Goal: Task Accomplishment & Management: Manage account settings

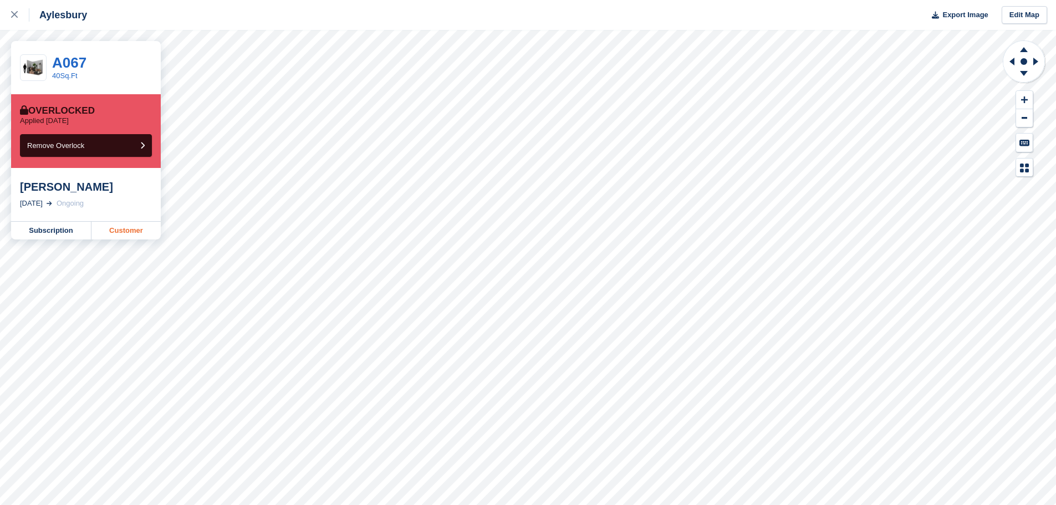
click at [118, 227] on link "Customer" at bounding box center [125, 231] width 69 height 18
click at [120, 227] on link "Customer" at bounding box center [125, 231] width 69 height 18
click at [121, 227] on link "Customer" at bounding box center [125, 231] width 69 height 18
click at [134, 233] on link "Customer" at bounding box center [125, 231] width 69 height 18
click at [110, 230] on link "Customer" at bounding box center [125, 231] width 69 height 18
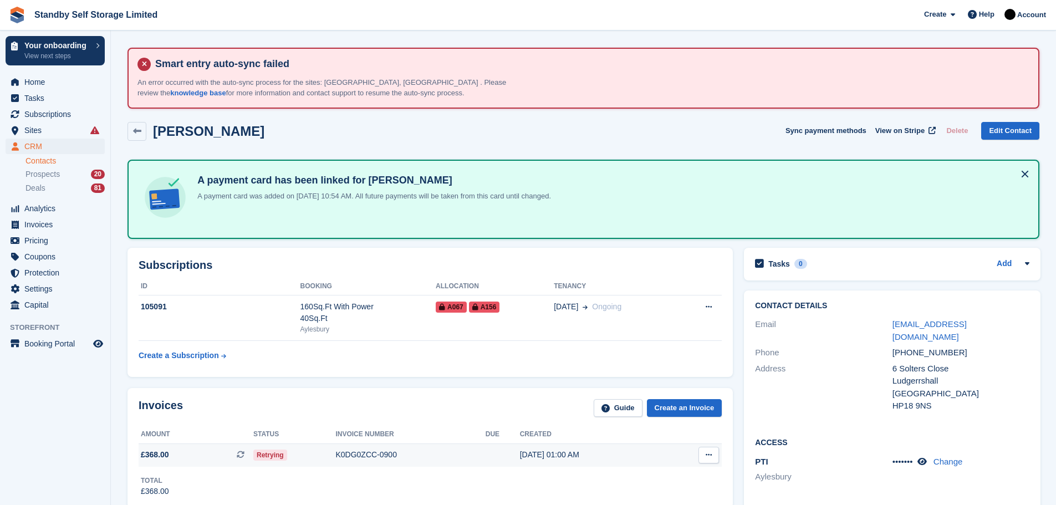
click at [360, 454] on div "K0DG0ZCC-0900" at bounding box center [410, 455] width 150 height 12
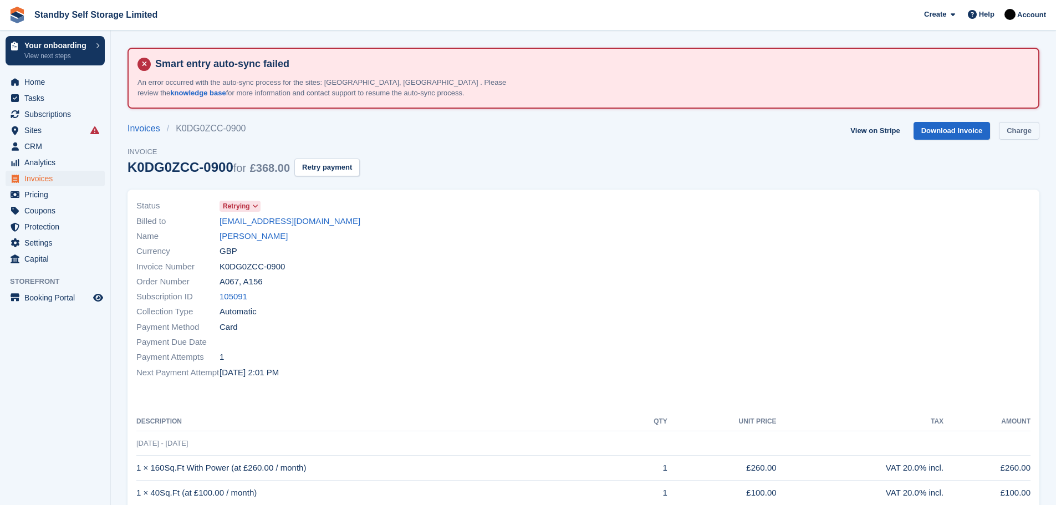
click at [1008, 138] on link "Charge" at bounding box center [1019, 131] width 40 height 18
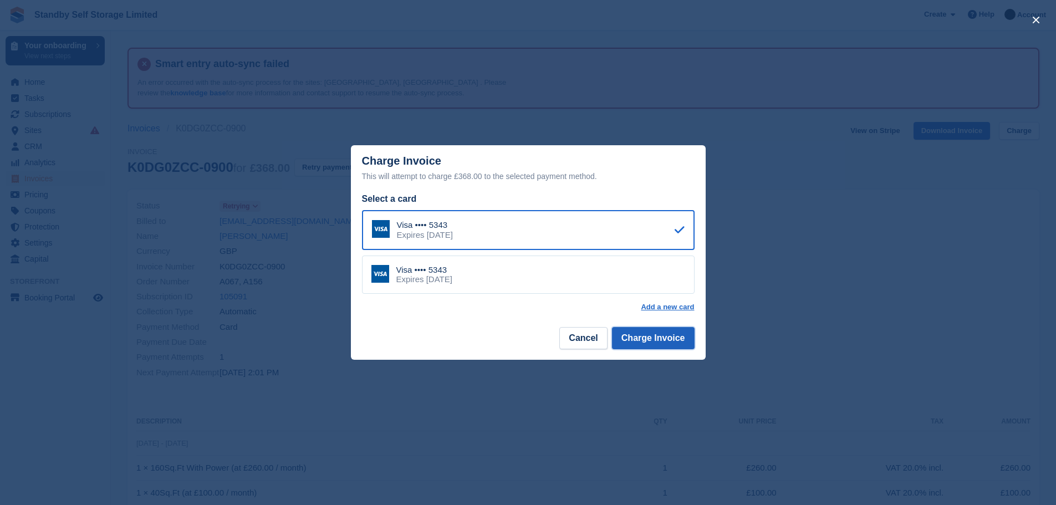
click at [658, 342] on button "Charge Invoice" at bounding box center [653, 338] width 83 height 22
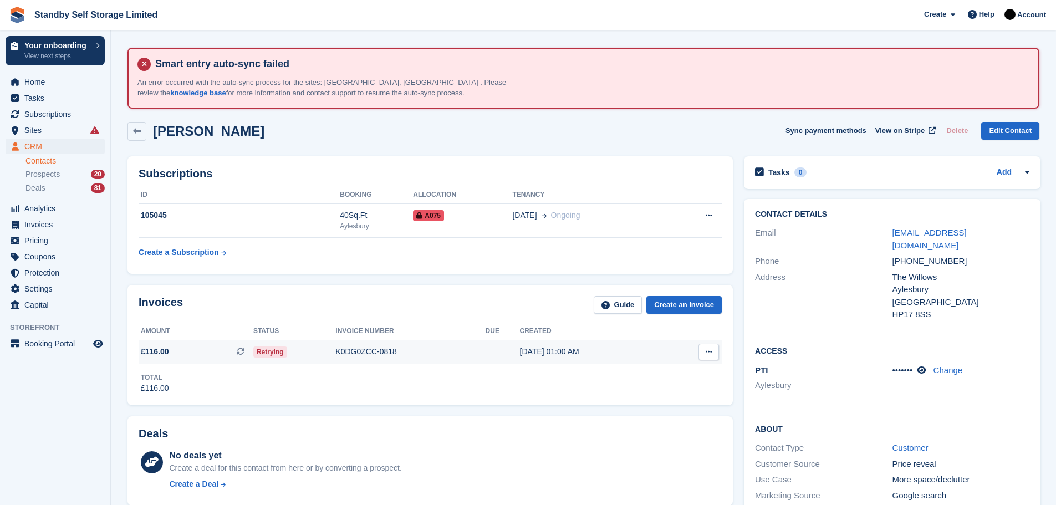
click at [361, 353] on div "K0DG0ZCC-0818" at bounding box center [410, 352] width 150 height 12
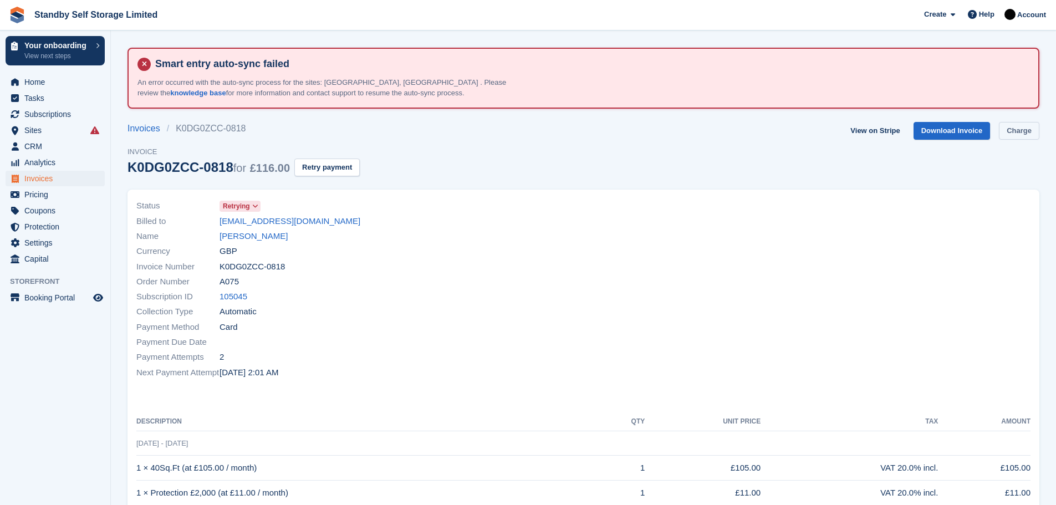
click at [1020, 129] on link "Charge" at bounding box center [1019, 131] width 40 height 18
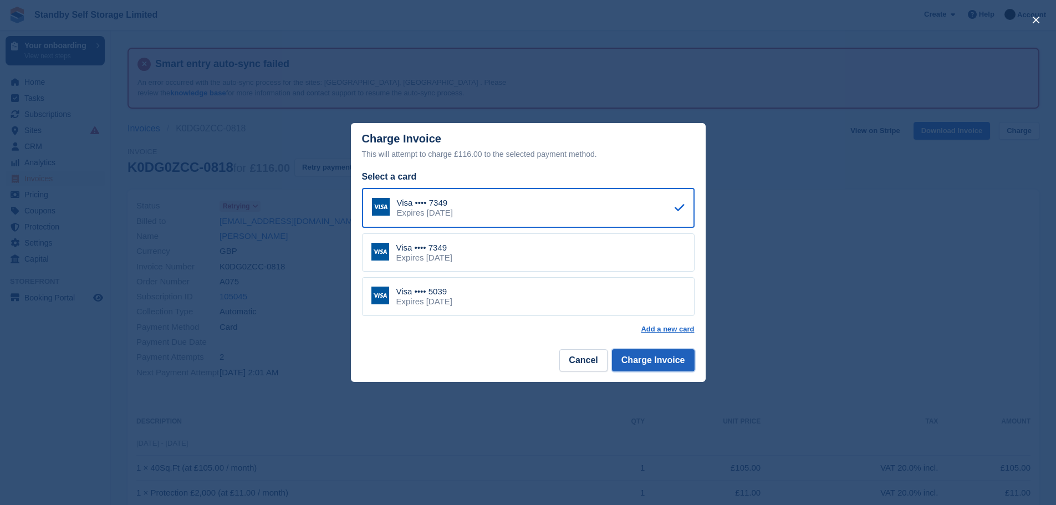
click at [649, 357] on button "Charge Invoice" at bounding box center [653, 360] width 83 height 22
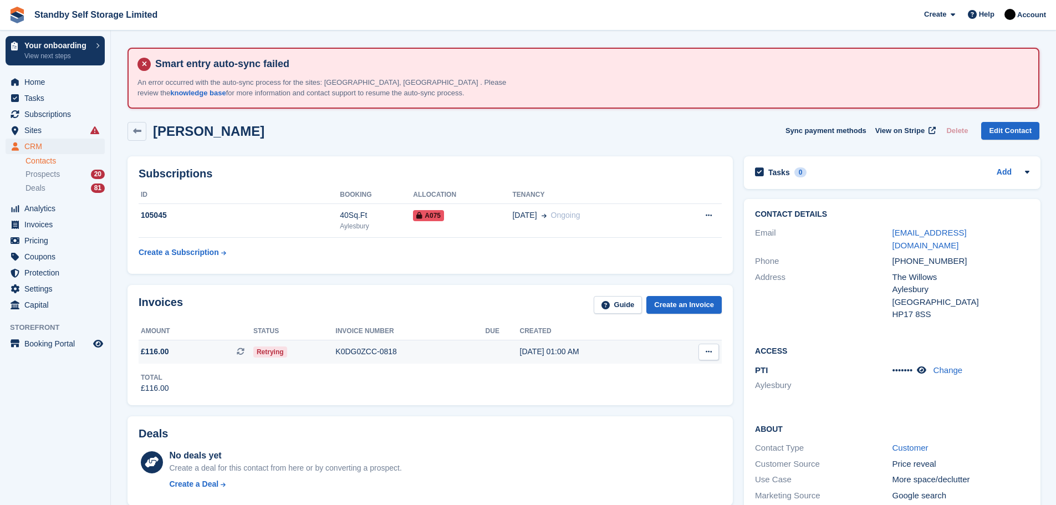
click at [347, 351] on div "K0DG0ZCC-0818" at bounding box center [410, 352] width 150 height 12
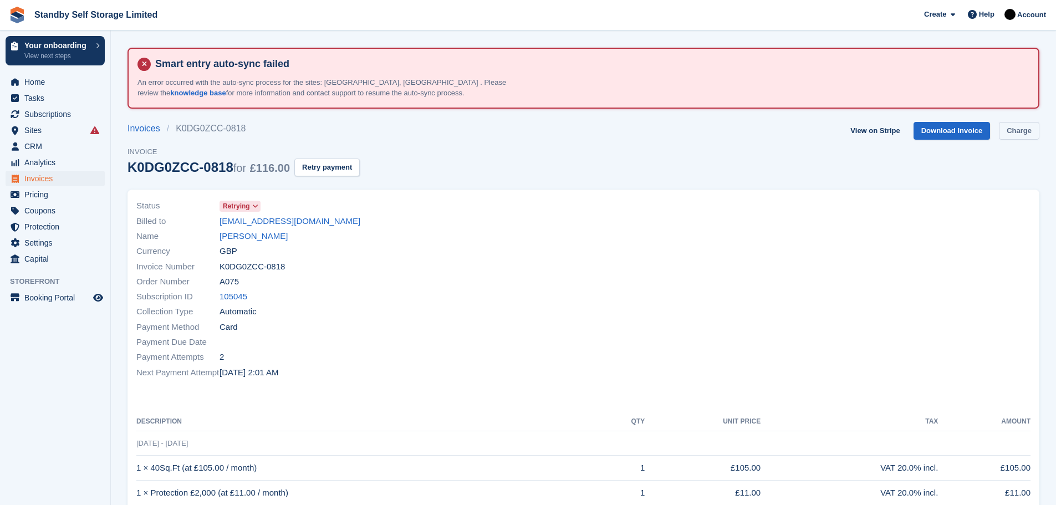
click at [1008, 129] on link "Charge" at bounding box center [1019, 131] width 40 height 18
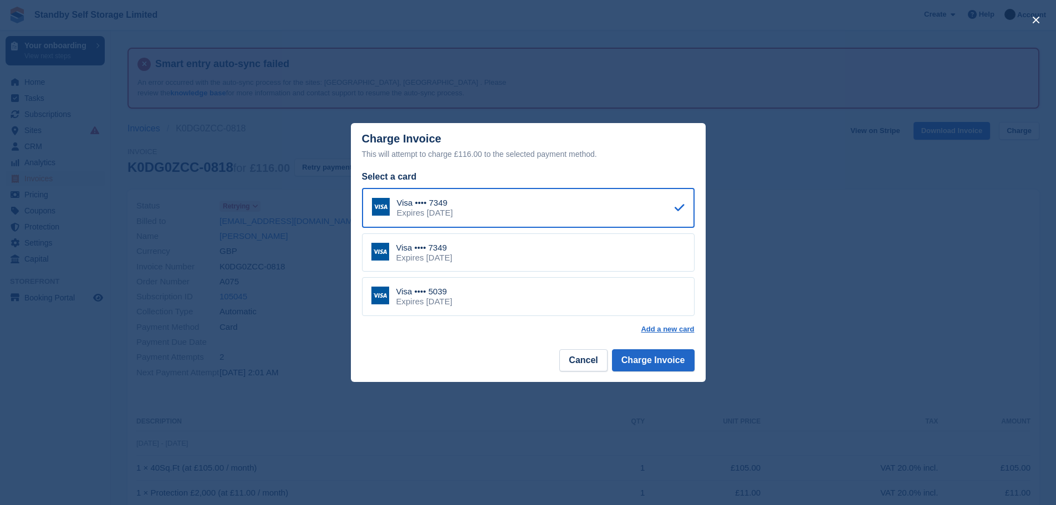
click at [450, 297] on div "Expires November 2027" at bounding box center [424, 302] width 56 height 10
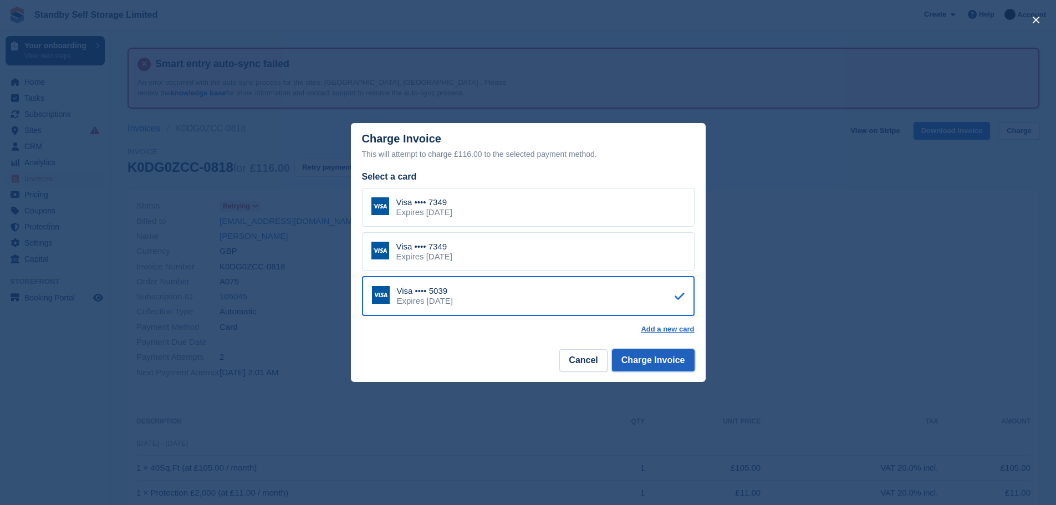
click at [655, 359] on button "Charge Invoice" at bounding box center [653, 360] width 83 height 22
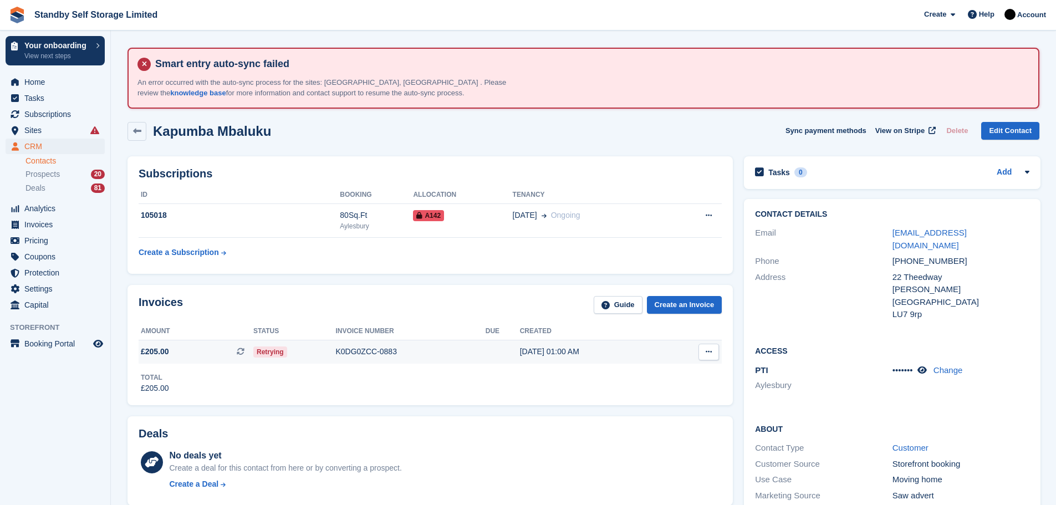
click at [365, 352] on div "K0DG0ZCC-0883" at bounding box center [410, 352] width 150 height 12
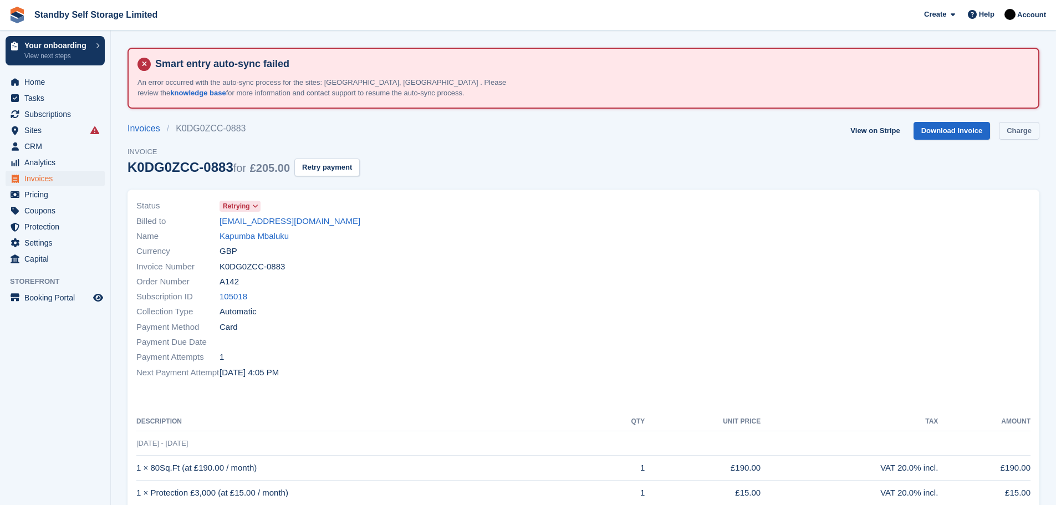
click at [1018, 129] on link "Charge" at bounding box center [1019, 131] width 40 height 18
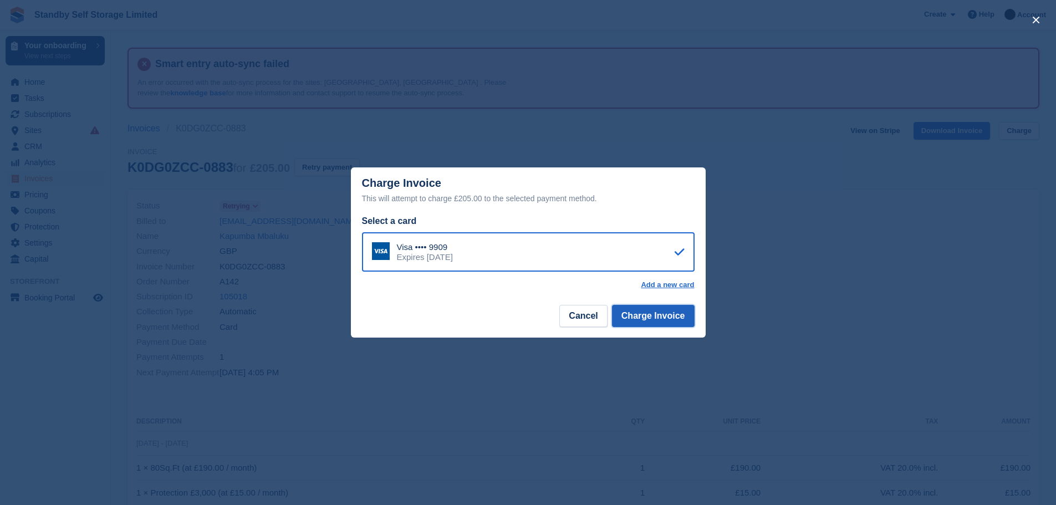
click at [634, 321] on button "Charge Invoice" at bounding box center [653, 316] width 83 height 22
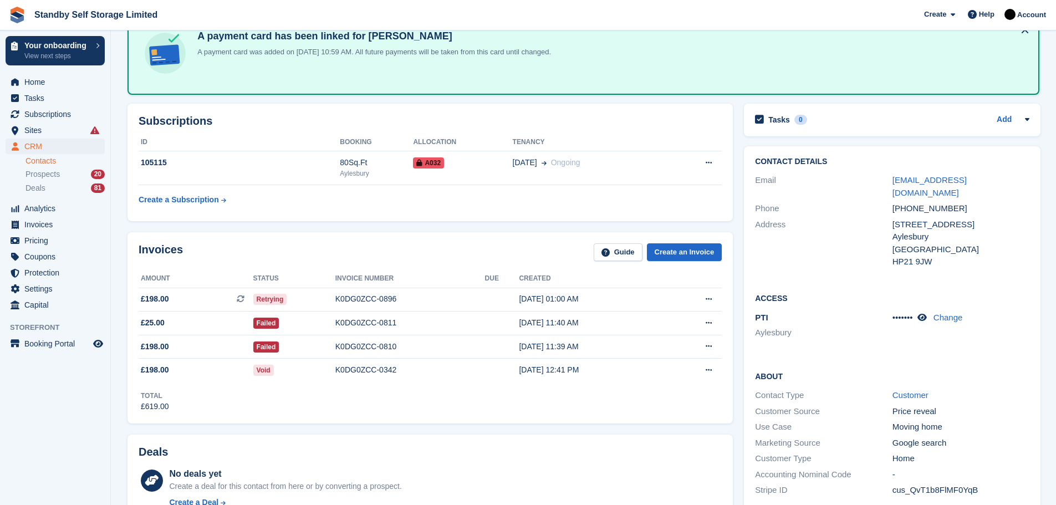
scroll to position [204, 0]
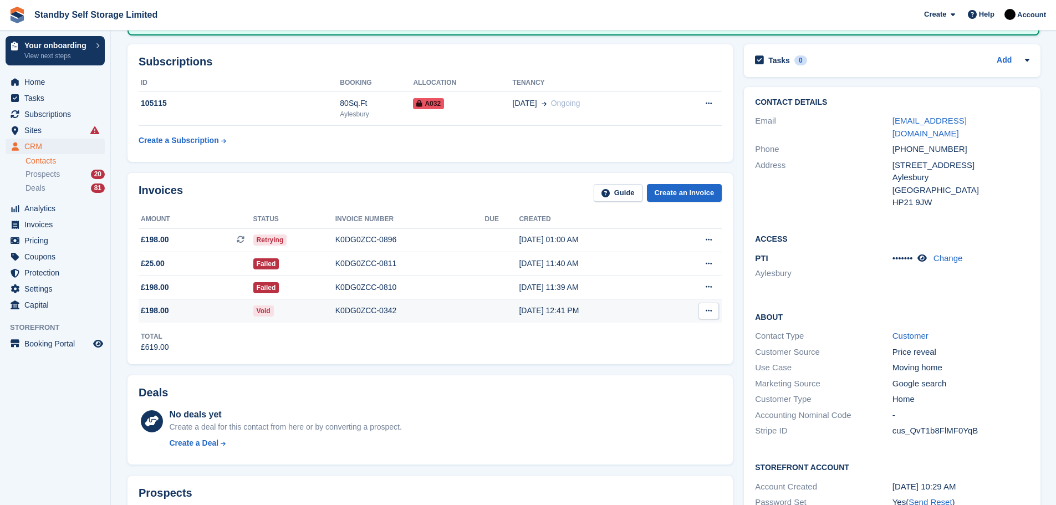
click at [383, 309] on div "K0DG0ZCC-0342" at bounding box center [410, 311] width 150 height 12
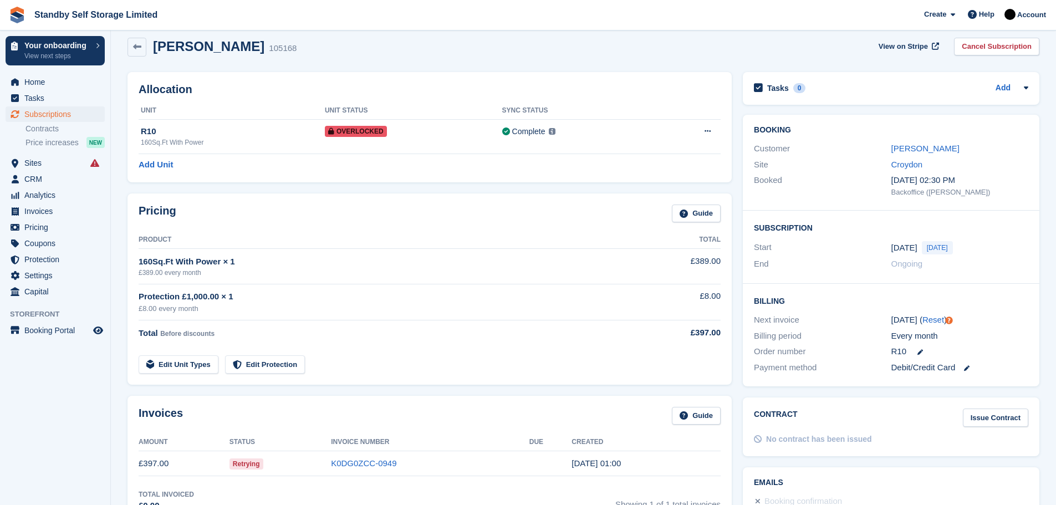
scroll to position [108, 0]
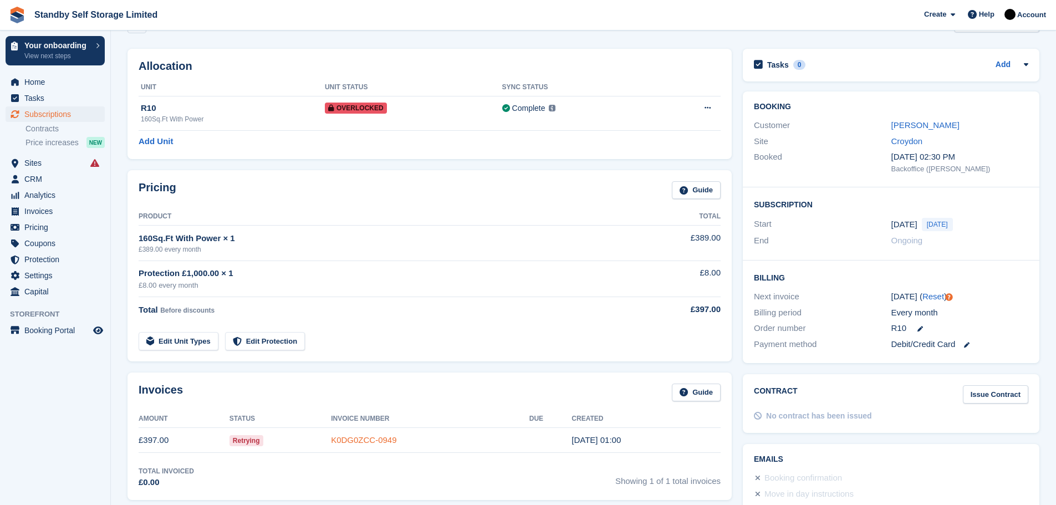
click at [367, 437] on link "K0DG0ZCC-0949" at bounding box center [363, 439] width 65 height 9
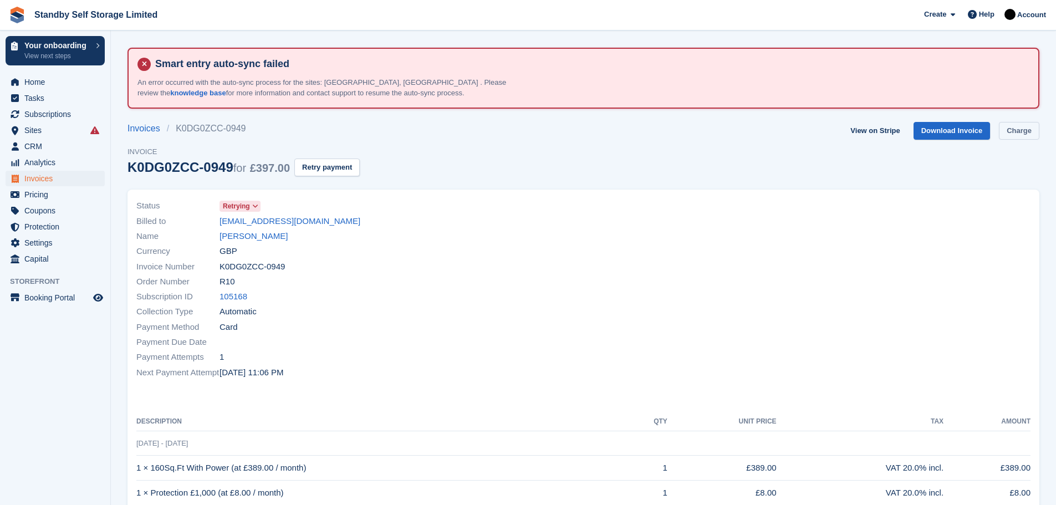
click at [1016, 130] on link "Charge" at bounding box center [1019, 131] width 40 height 18
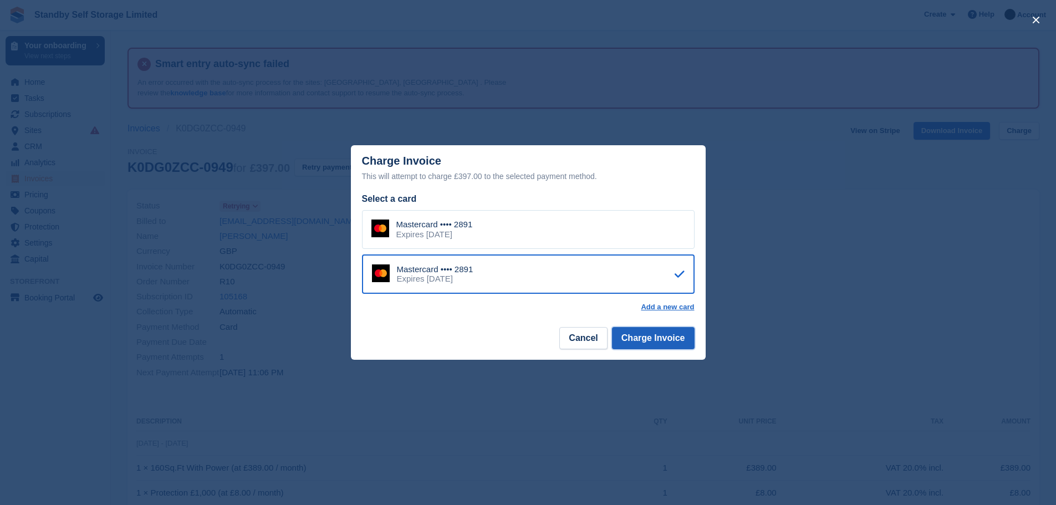
click at [642, 343] on button "Charge Invoice" at bounding box center [653, 338] width 83 height 22
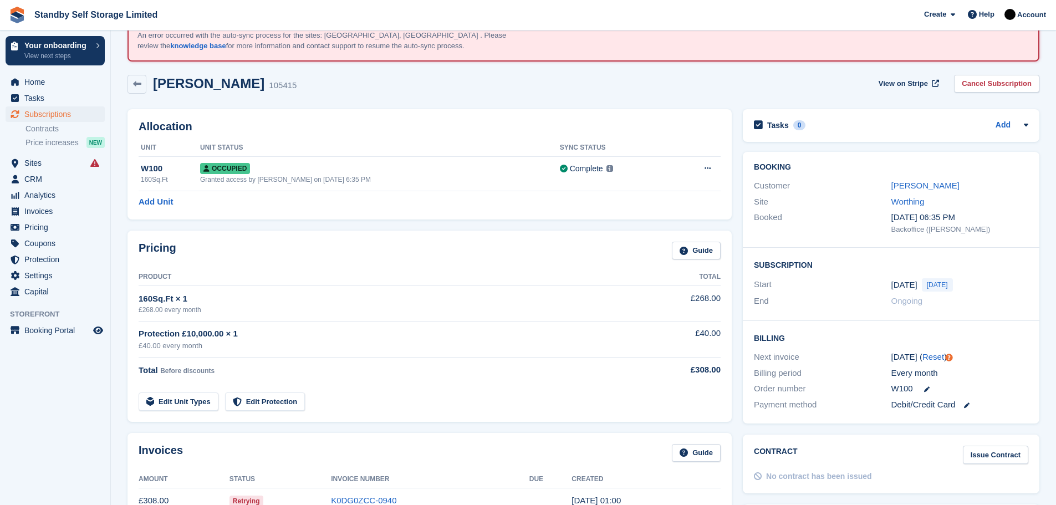
scroll to position [53, 0]
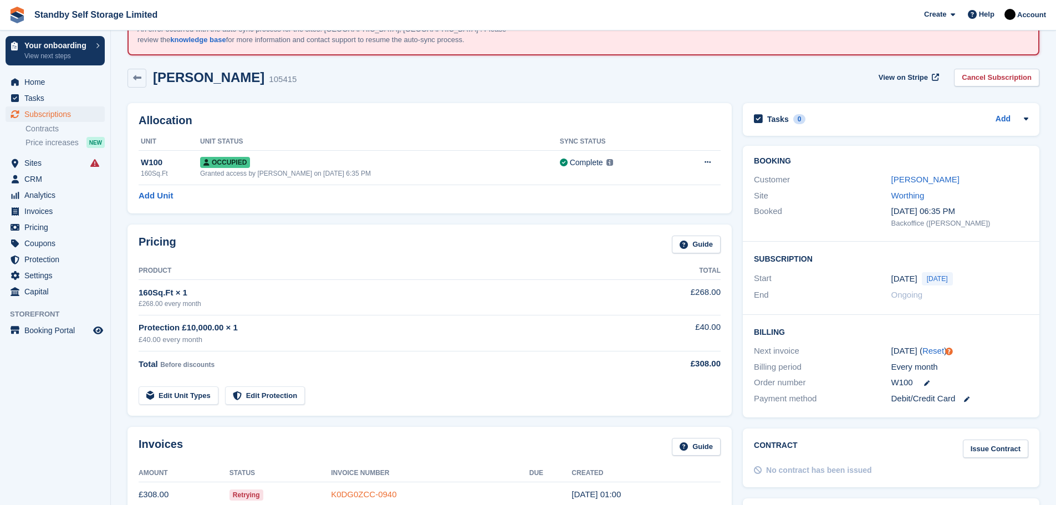
click at [354, 496] on link "K0DG0ZCC-0940" at bounding box center [363, 494] width 65 height 9
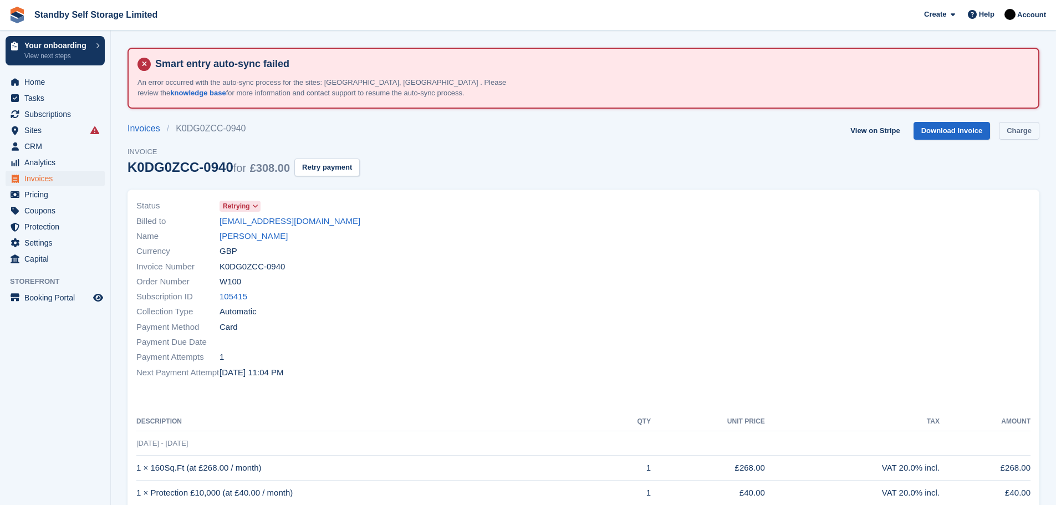
click at [1001, 129] on link "Charge" at bounding box center [1019, 131] width 40 height 18
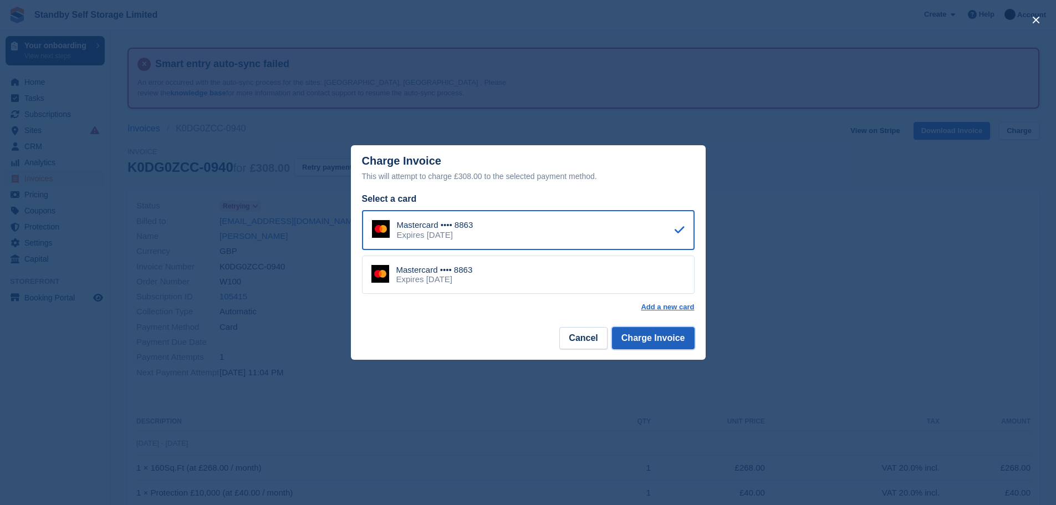
click at [645, 328] on button "Charge Invoice" at bounding box center [653, 338] width 83 height 22
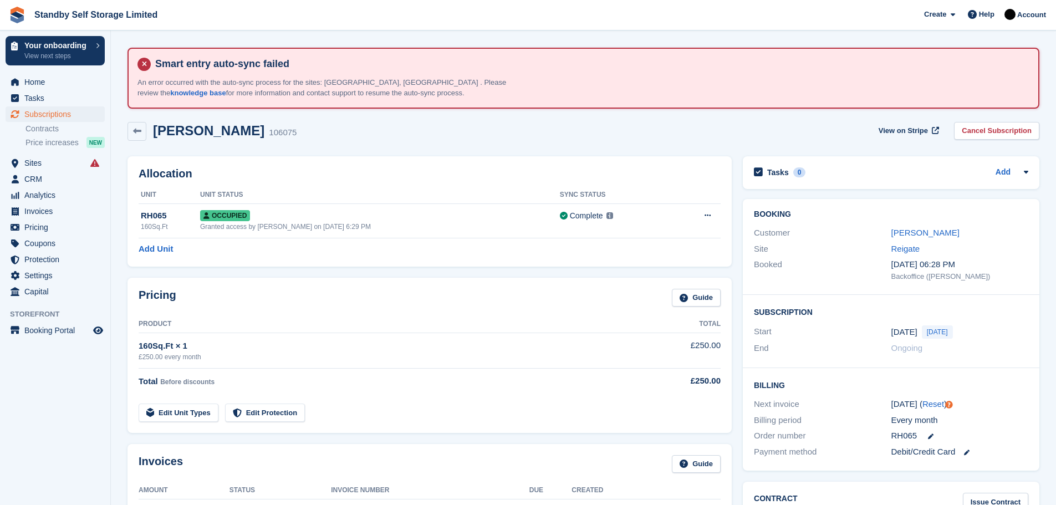
scroll to position [67, 0]
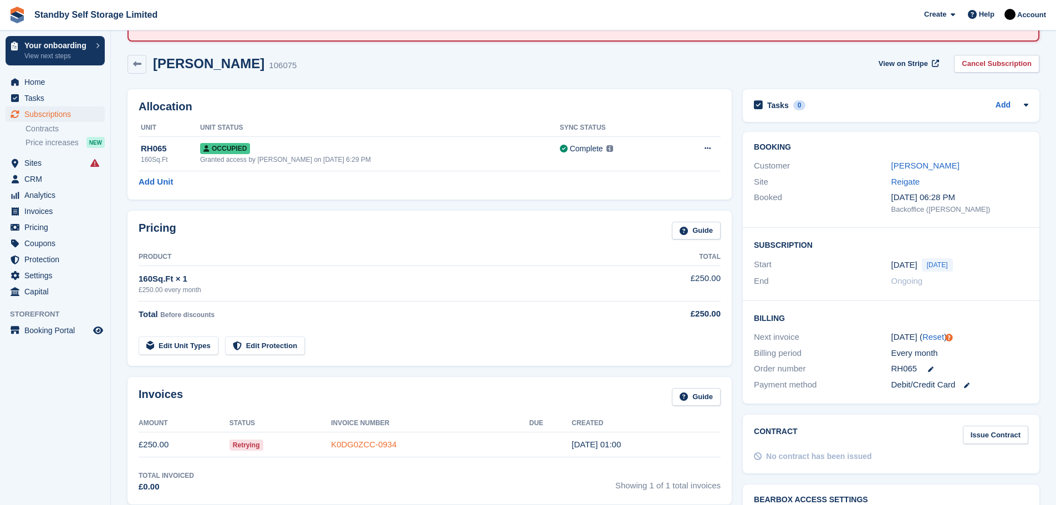
click at [384, 440] on link "K0DG0ZCC-0934" at bounding box center [363, 444] width 65 height 9
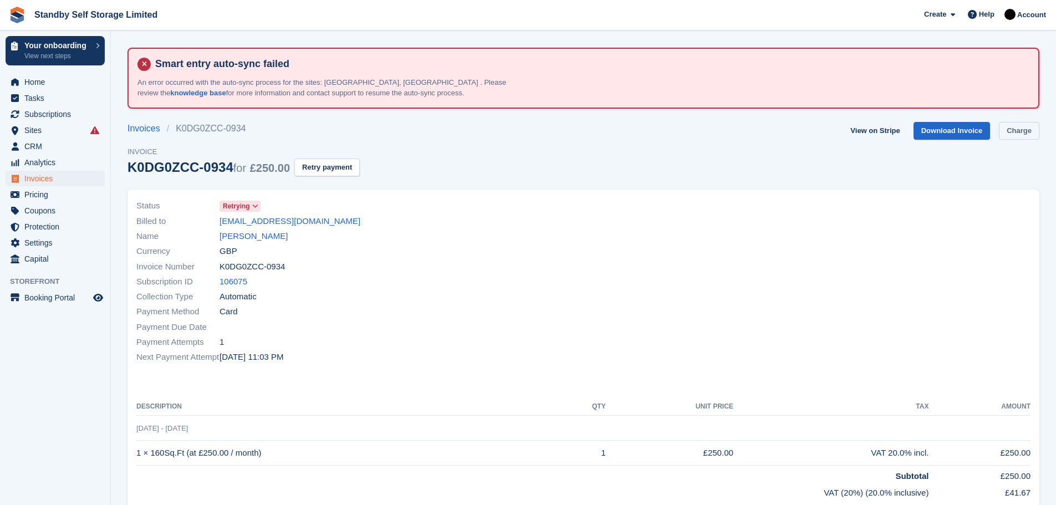
click at [1006, 131] on link "Charge" at bounding box center [1019, 131] width 40 height 18
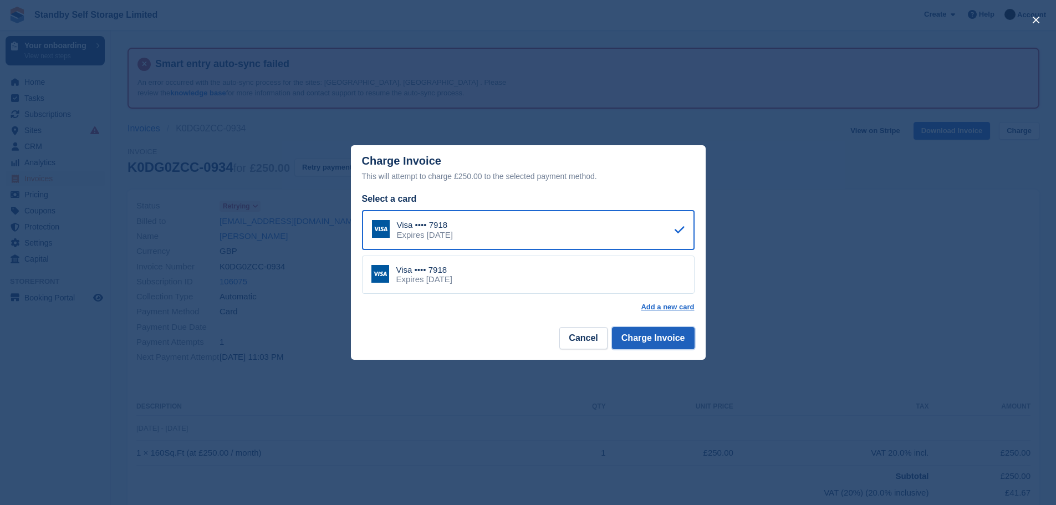
click at [649, 335] on button "Charge Invoice" at bounding box center [653, 338] width 83 height 22
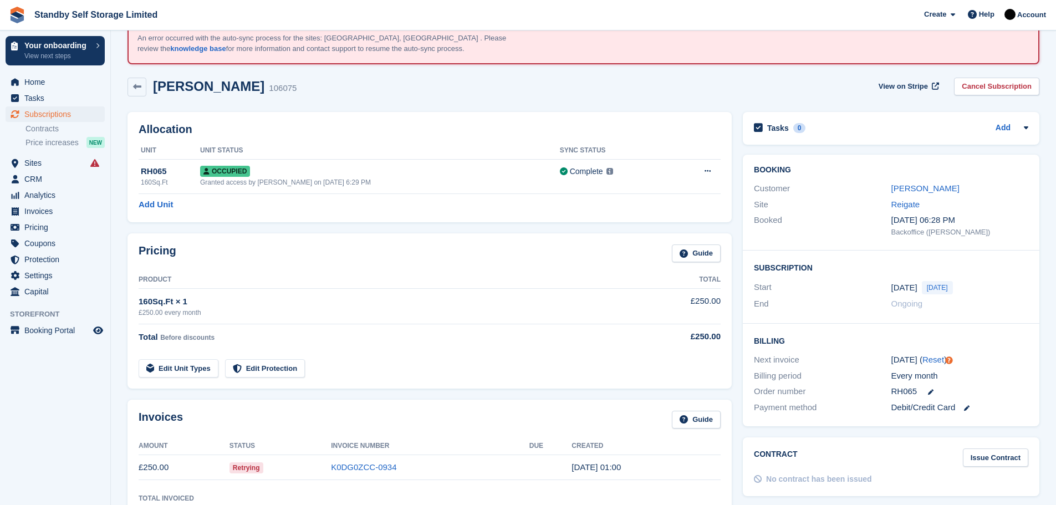
scroll to position [68, 0]
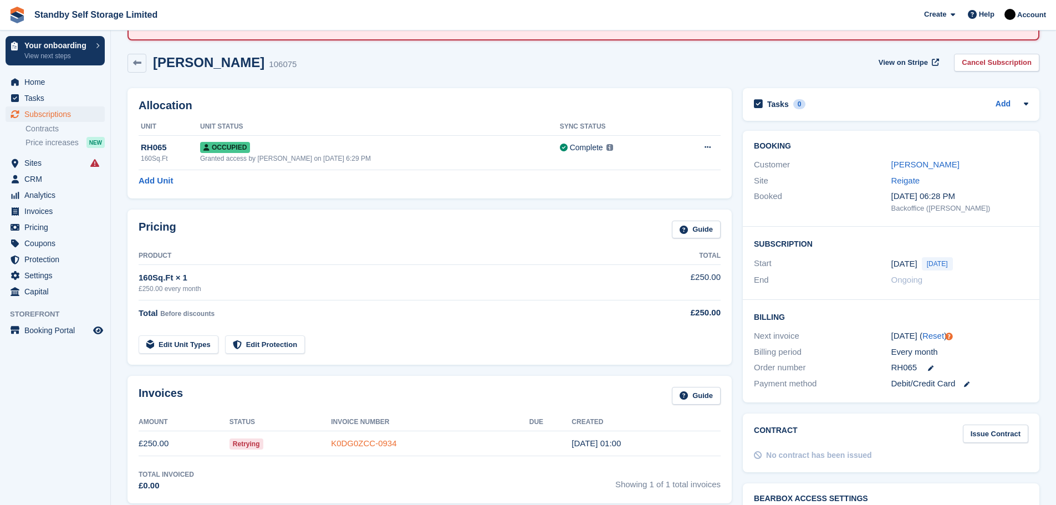
click at [365, 439] on link "K0DG0ZCC-0934" at bounding box center [363, 443] width 65 height 9
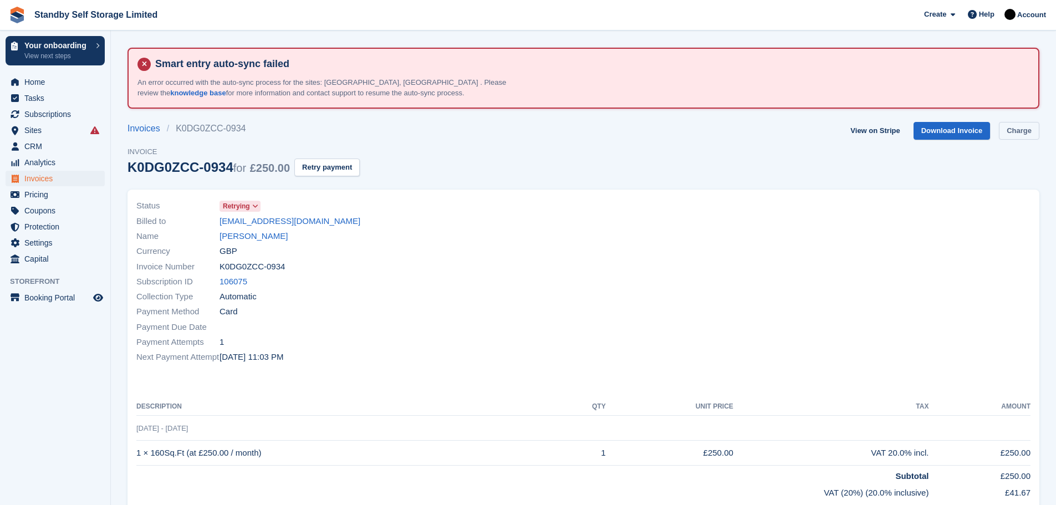
click at [1014, 131] on link "Charge" at bounding box center [1019, 131] width 40 height 18
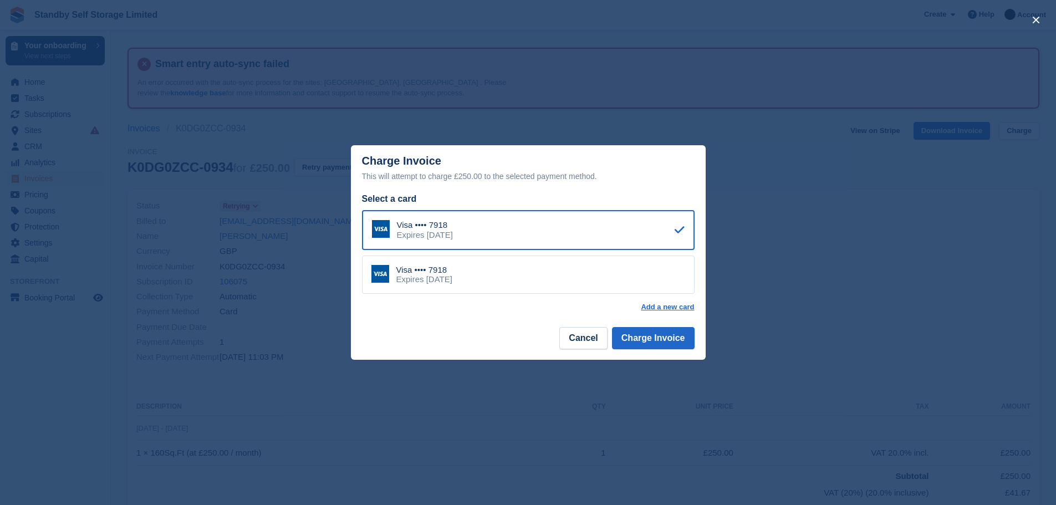
click at [577, 276] on div "Visa •••• 7918 Expires July 2028" at bounding box center [528, 275] width 333 height 39
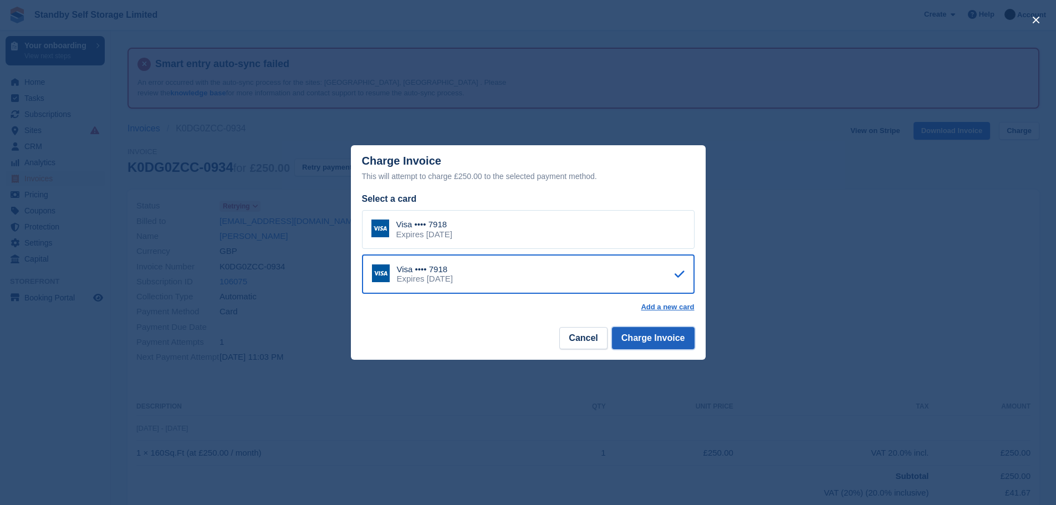
click at [658, 343] on button "Charge Invoice" at bounding box center [653, 338] width 83 height 22
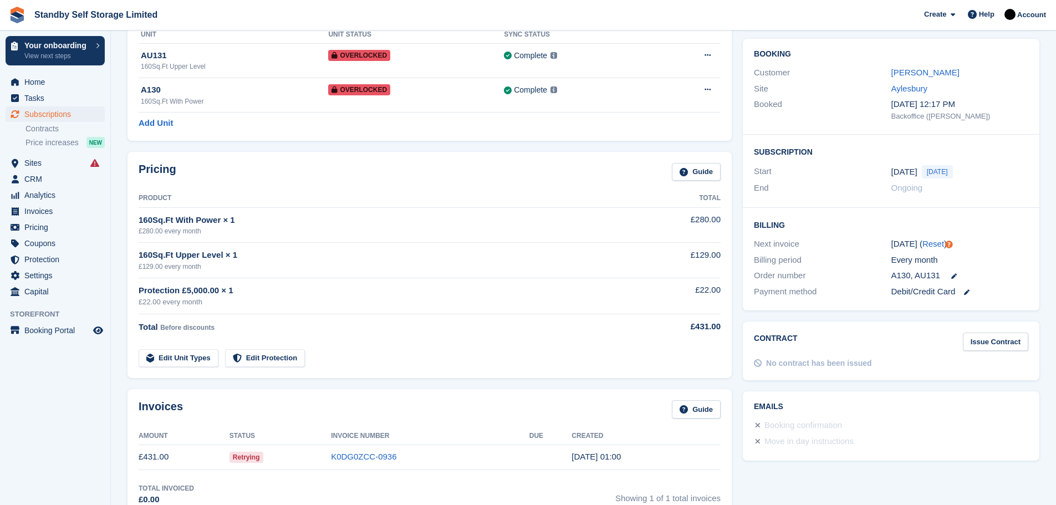
scroll to position [177, 0]
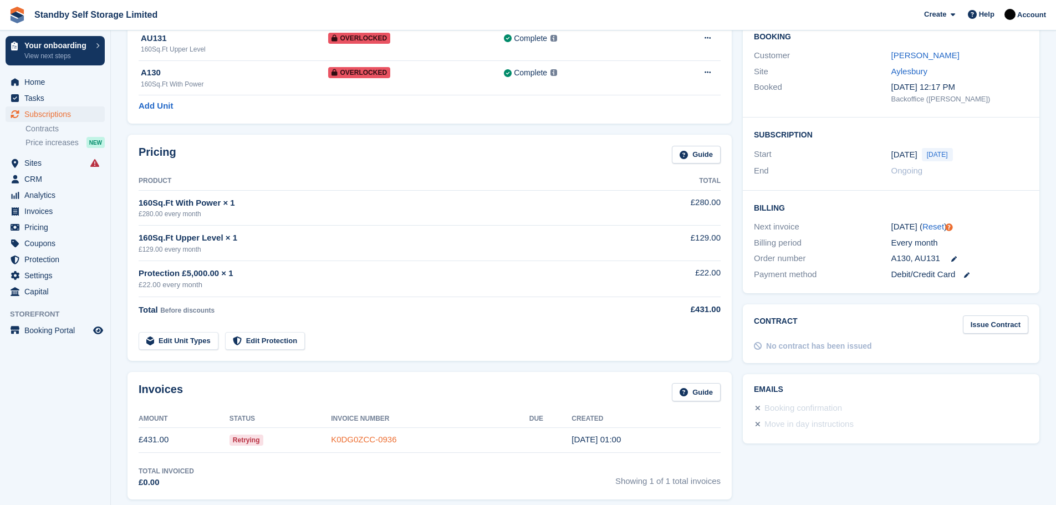
click at [374, 438] on link "K0DG0ZCC-0936" at bounding box center [363, 439] width 65 height 9
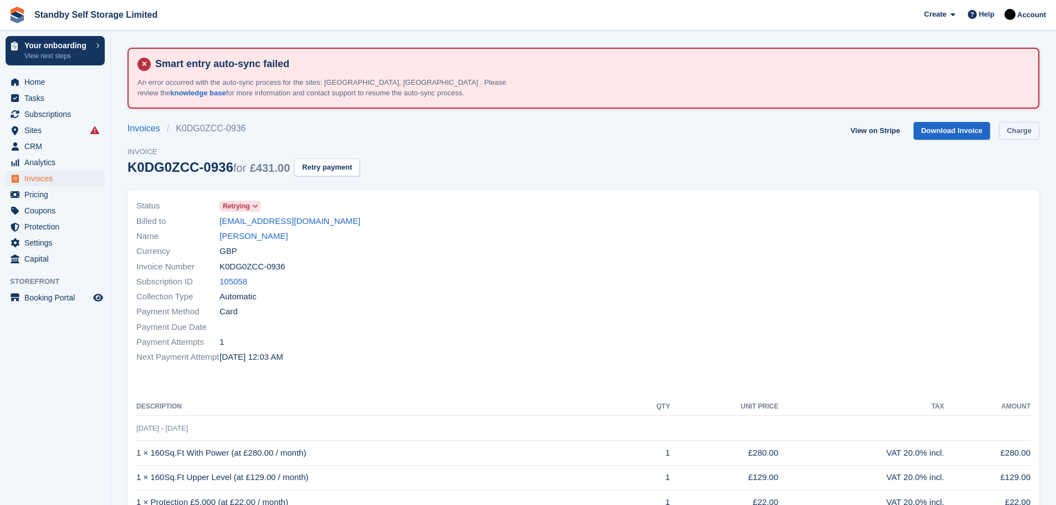
click at [1012, 130] on link "Charge" at bounding box center [1019, 131] width 40 height 18
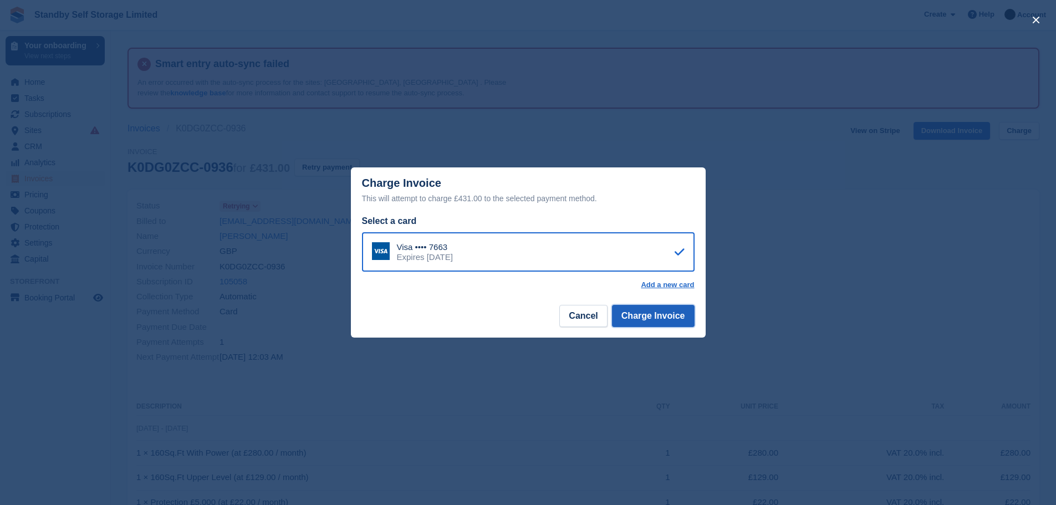
click at [658, 317] on button "Charge Invoice" at bounding box center [653, 316] width 83 height 22
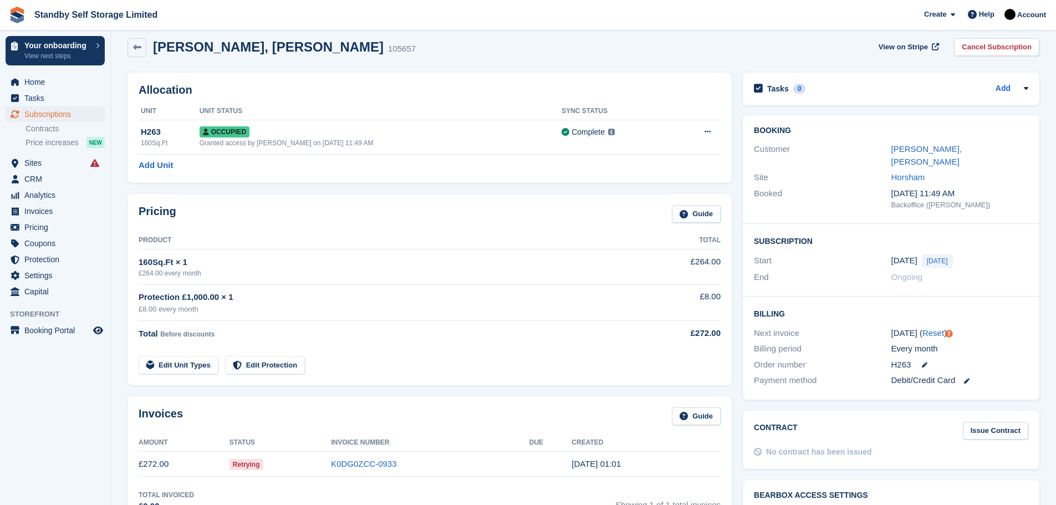
scroll to position [95, 0]
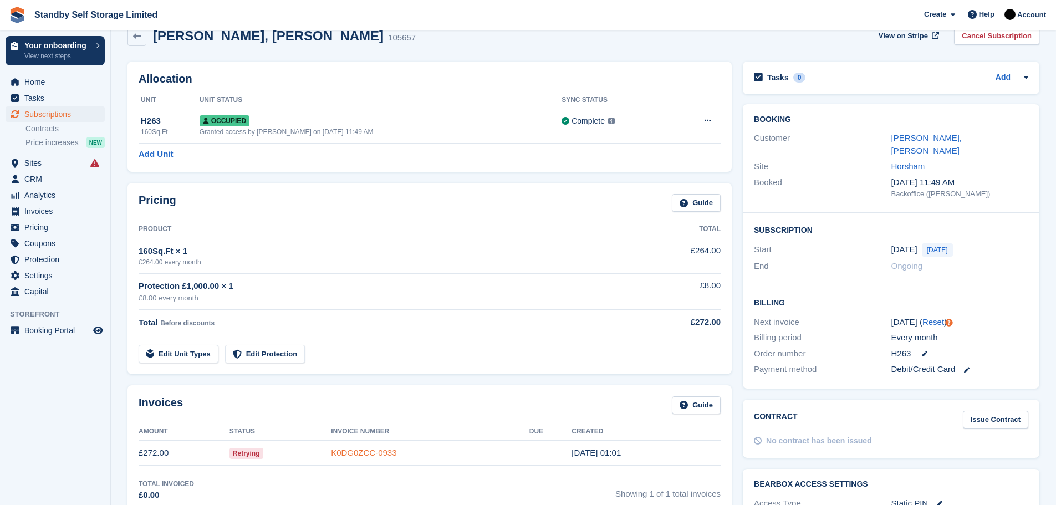
click at [349, 452] on link "K0DG0ZCC-0933" at bounding box center [363, 452] width 65 height 9
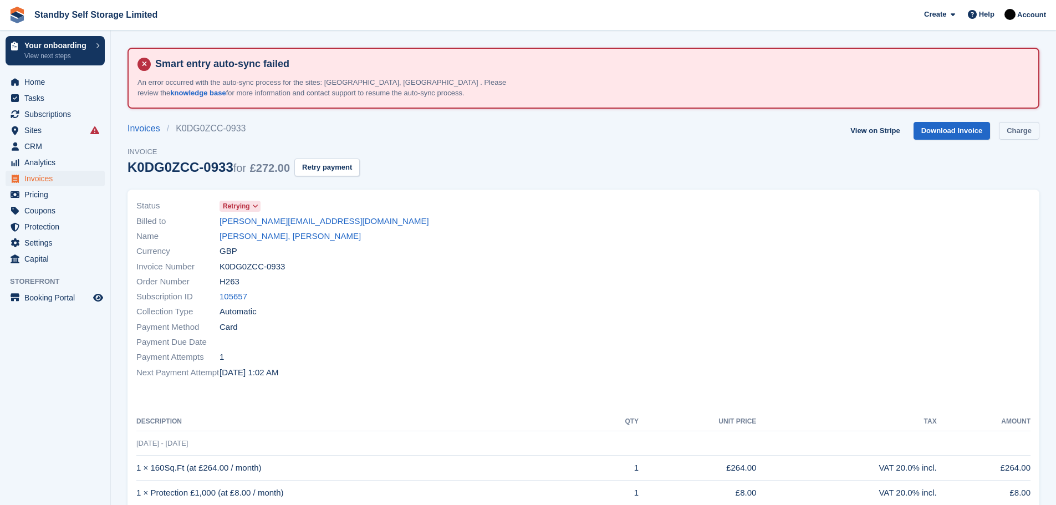
click at [1023, 130] on link "Charge" at bounding box center [1019, 131] width 40 height 18
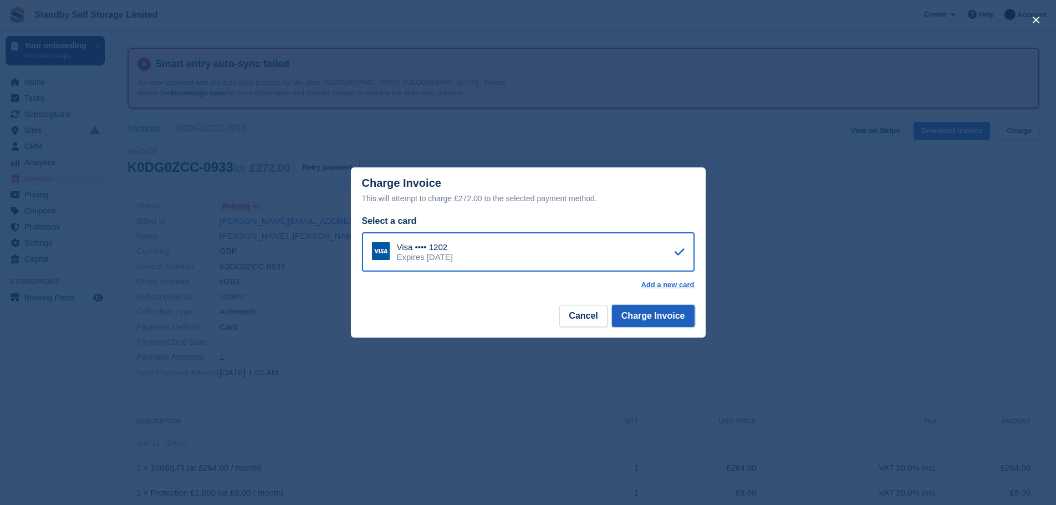
click at [649, 317] on button "Charge Invoice" at bounding box center [653, 316] width 83 height 22
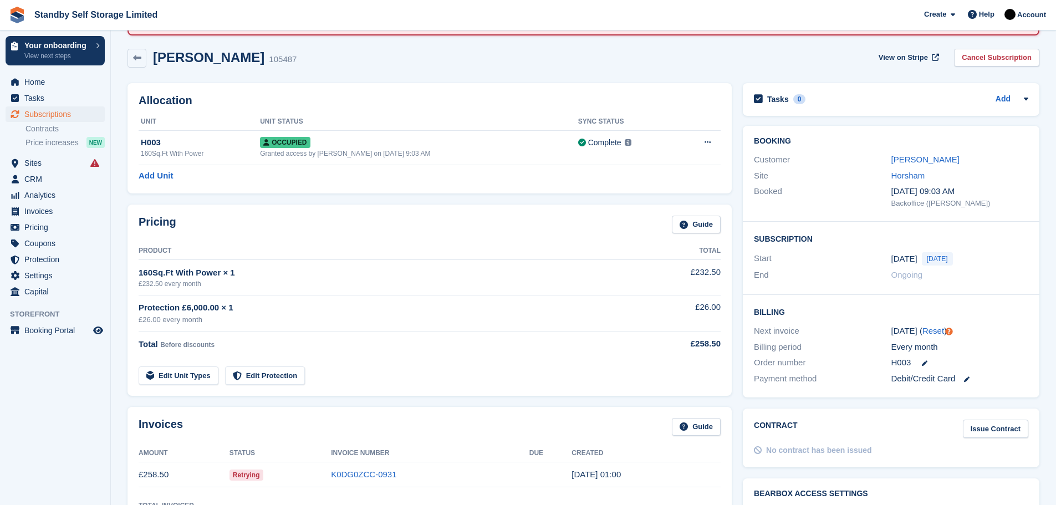
scroll to position [77, 0]
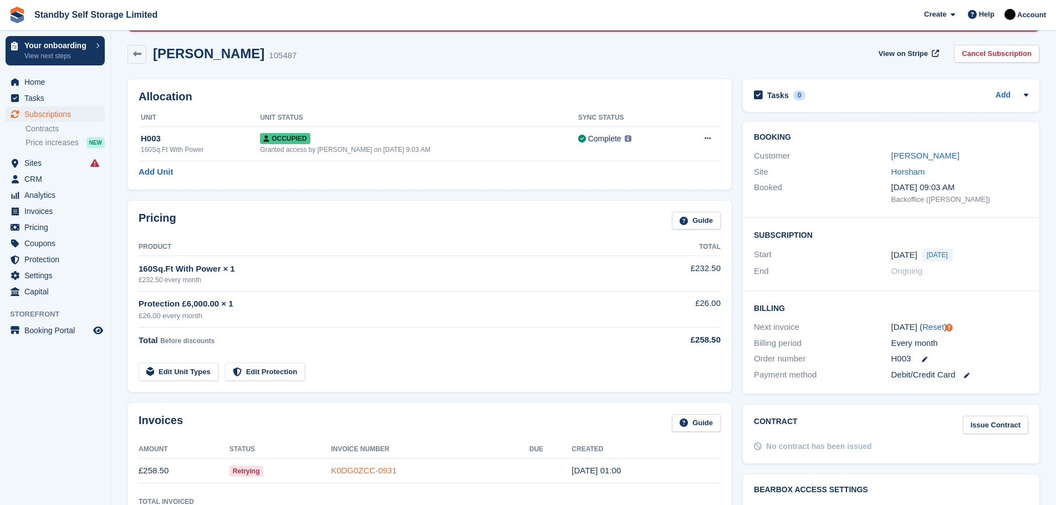
click at [369, 468] on link "K0DG0ZCC-0931" at bounding box center [363, 470] width 65 height 9
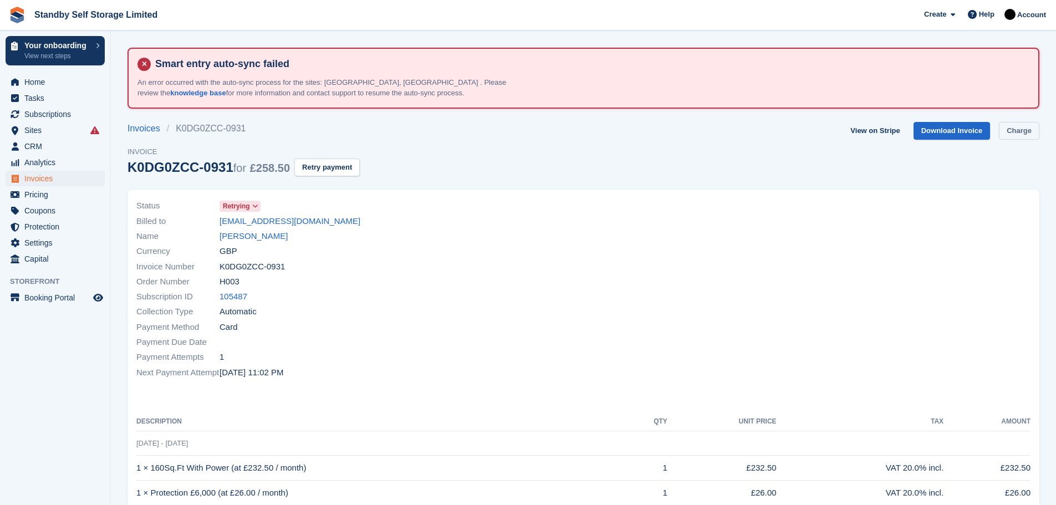
click at [1023, 128] on link "Charge" at bounding box center [1019, 131] width 40 height 18
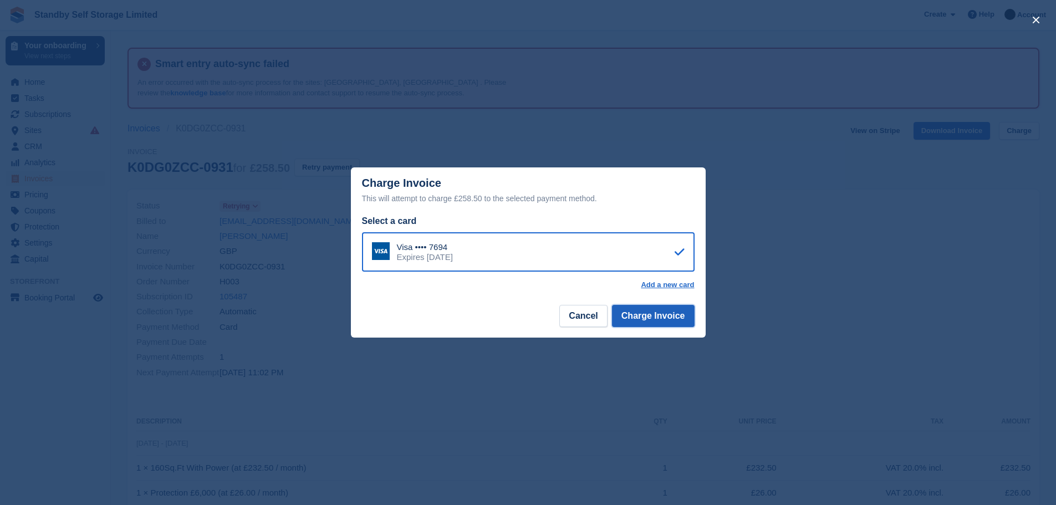
click at [655, 317] on button "Charge Invoice" at bounding box center [653, 316] width 83 height 22
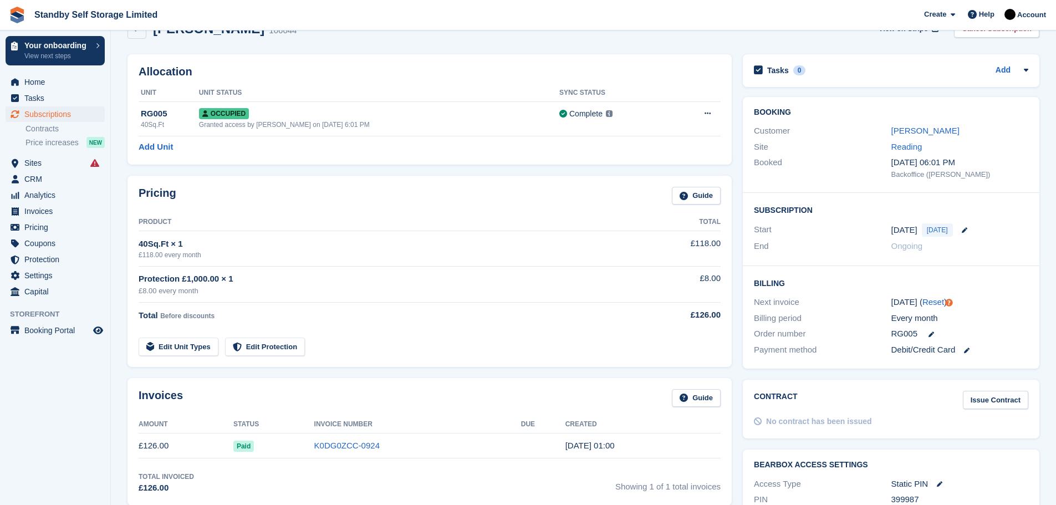
scroll to position [108, 0]
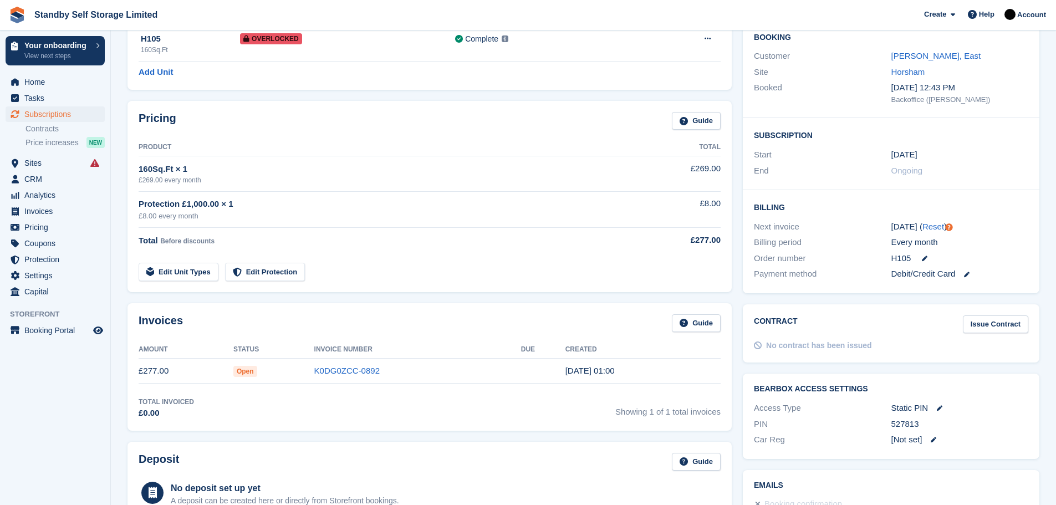
scroll to position [200, 0]
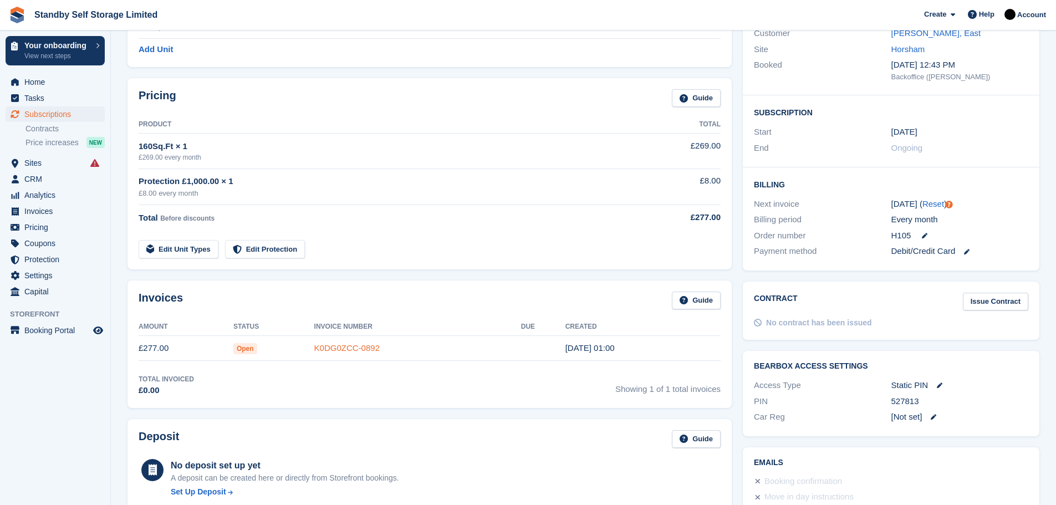
click at [353, 344] on link "K0DG0ZCC-0892" at bounding box center [346, 347] width 65 height 9
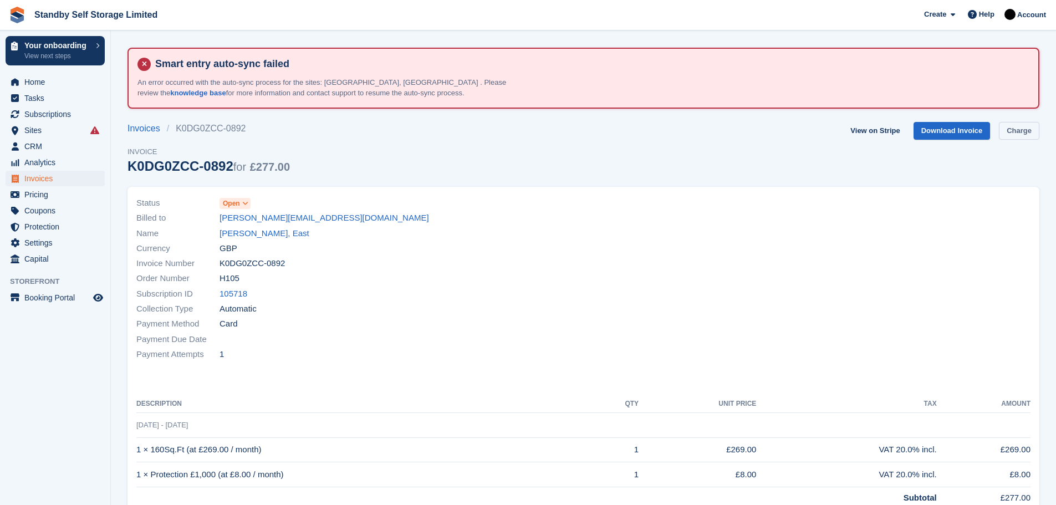
click at [1021, 126] on link "Charge" at bounding box center [1019, 131] width 40 height 18
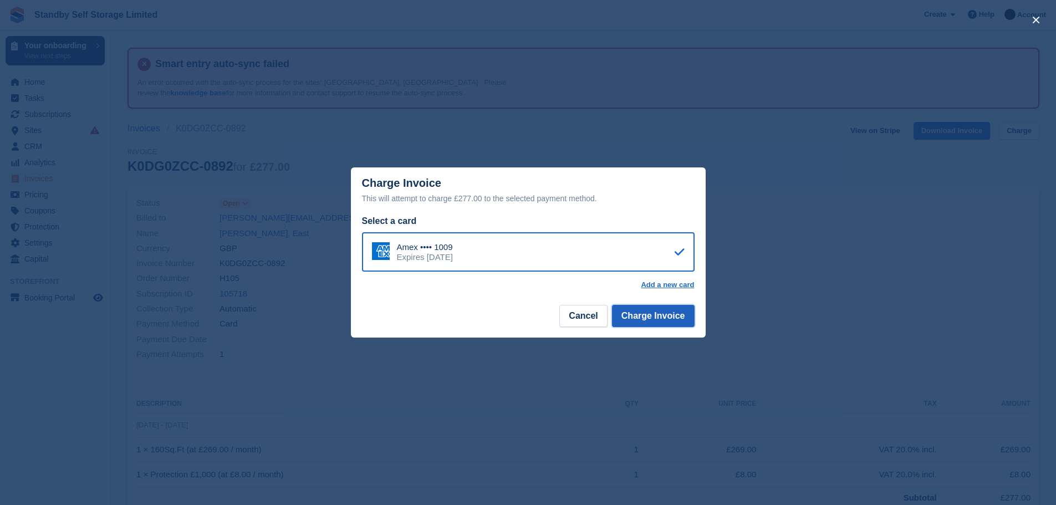
click at [640, 312] on button "Charge Invoice" at bounding box center [653, 316] width 83 height 22
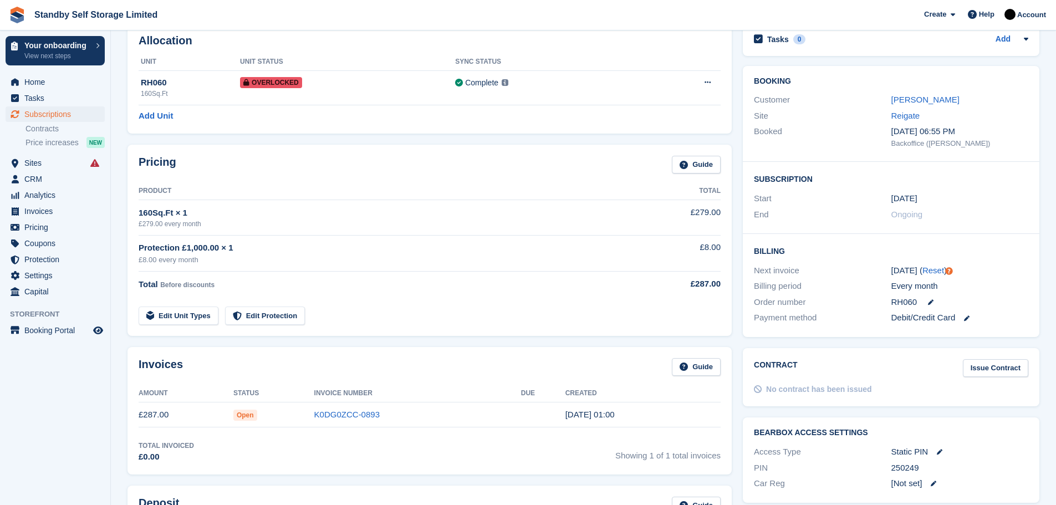
scroll to position [136, 0]
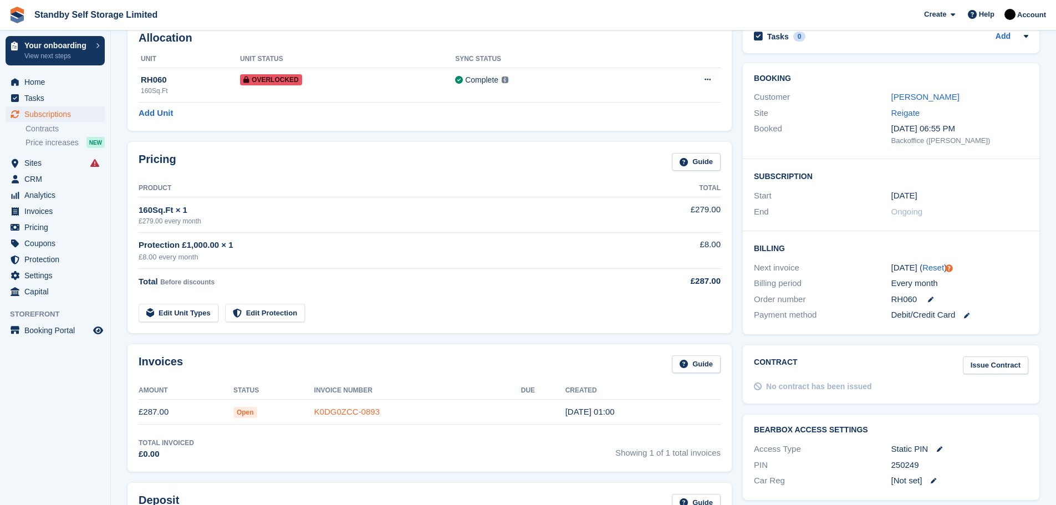
click at [333, 408] on link "K0DG0ZCC-0893" at bounding box center [346, 411] width 65 height 9
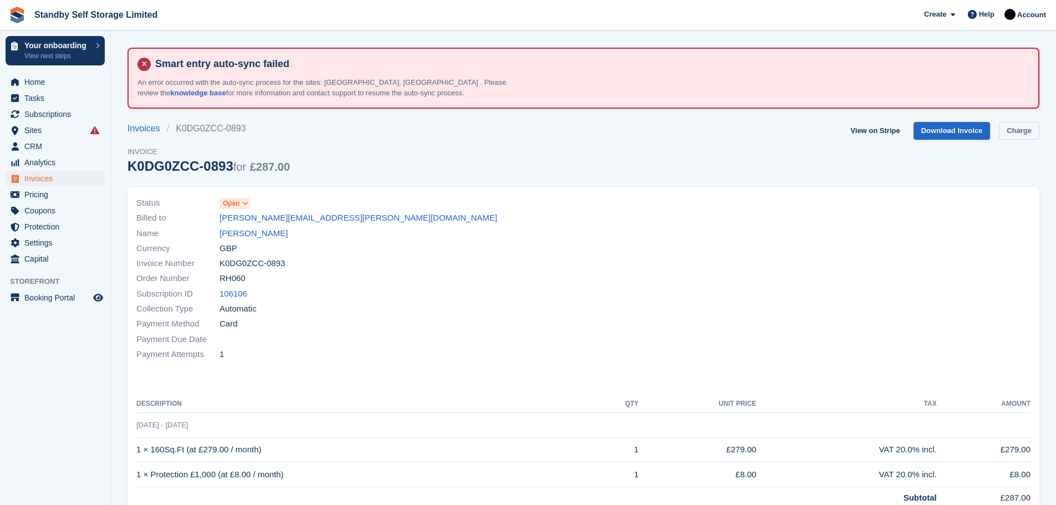
click at [1003, 129] on link "Charge" at bounding box center [1019, 131] width 40 height 18
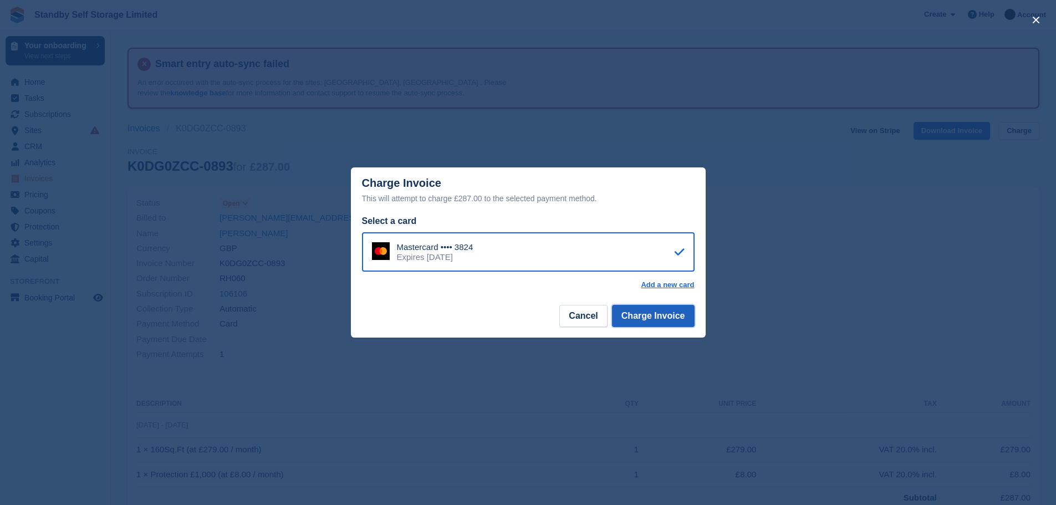
click at [637, 314] on button "Charge Invoice" at bounding box center [653, 316] width 83 height 22
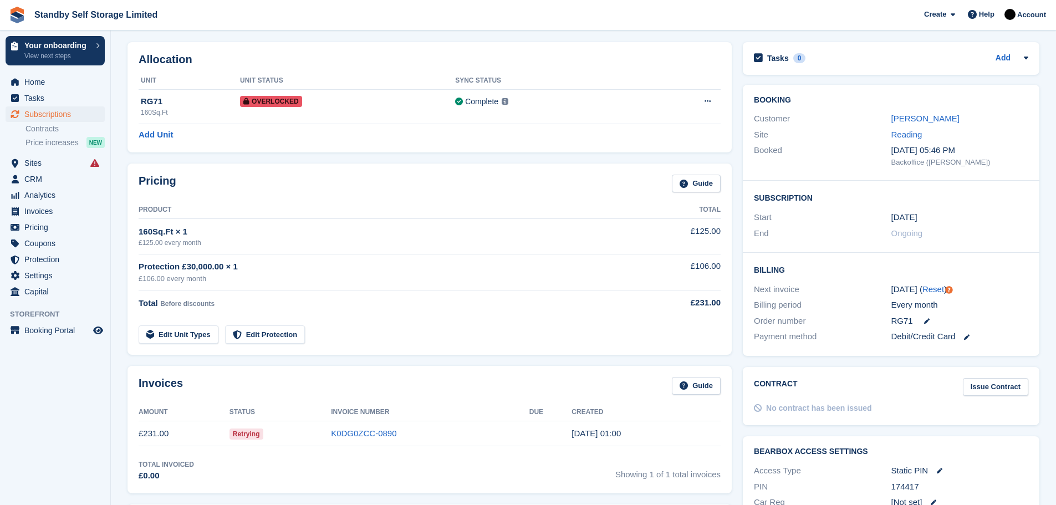
scroll to position [118, 0]
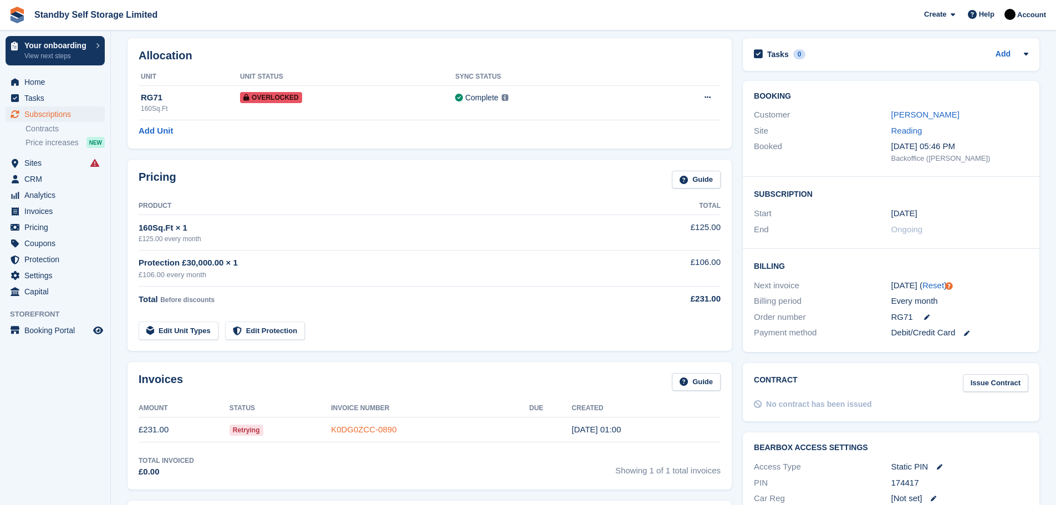
click at [370, 431] on link "K0DG0ZCC-0890" at bounding box center [363, 429] width 65 height 9
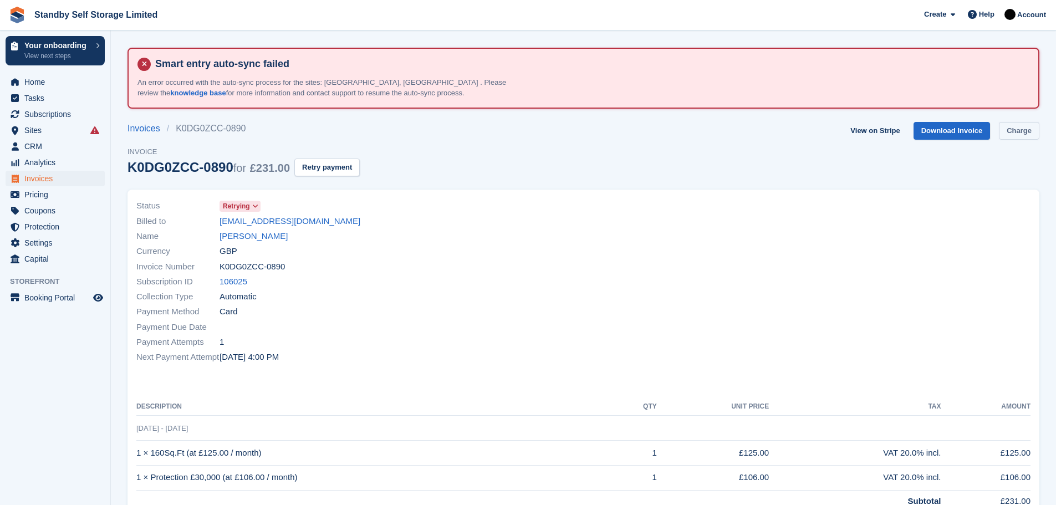
click at [1008, 126] on link "Charge" at bounding box center [1019, 131] width 40 height 18
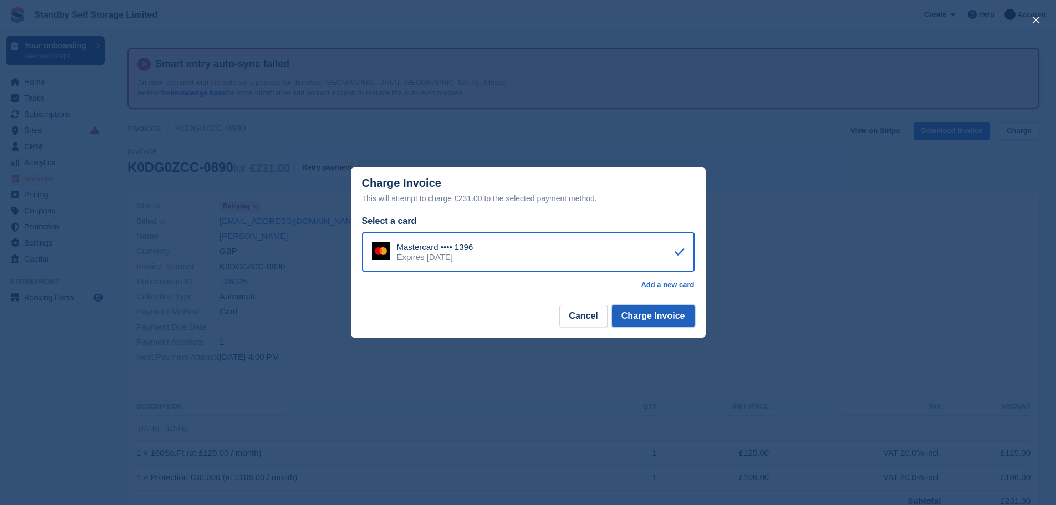
click at [657, 317] on button "Charge Invoice" at bounding box center [653, 316] width 83 height 22
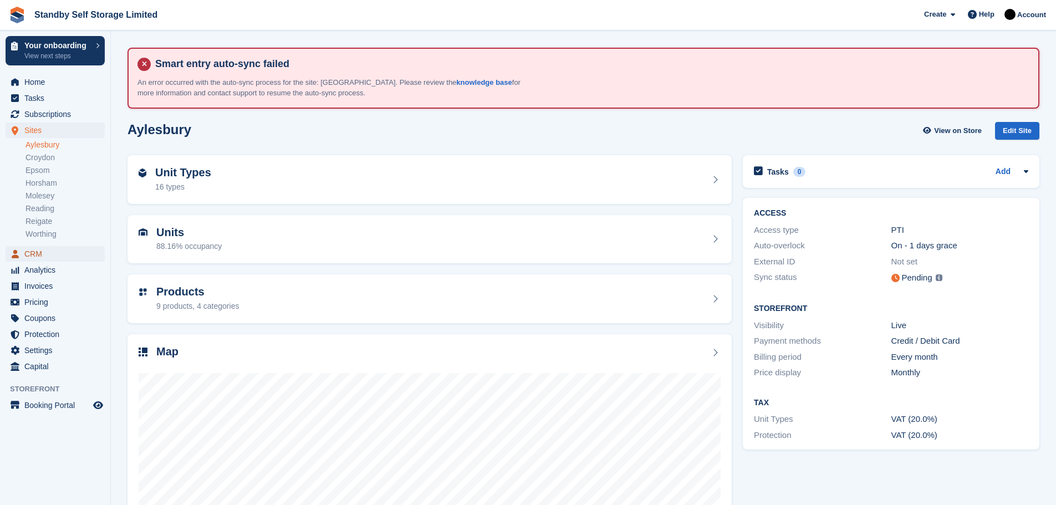
click at [37, 257] on span "CRM" at bounding box center [57, 254] width 67 height 16
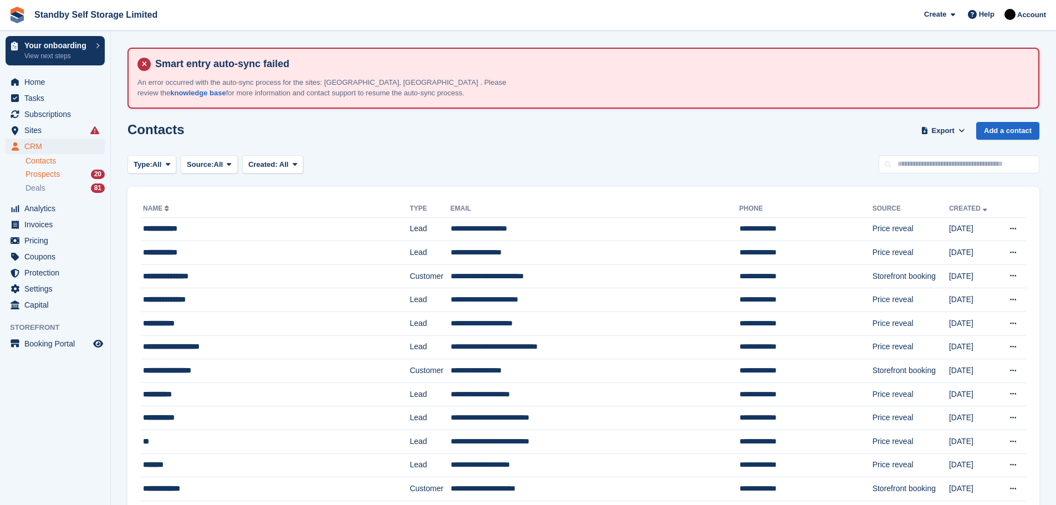
click at [45, 176] on span "Prospects" at bounding box center [43, 174] width 34 height 11
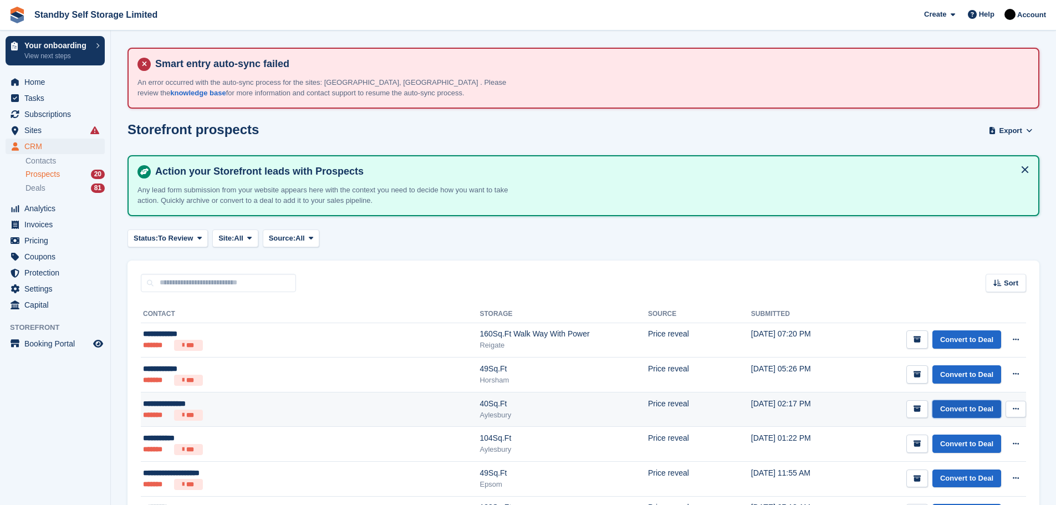
click at [962, 408] on link "Convert to Deal" at bounding box center [967, 409] width 69 height 18
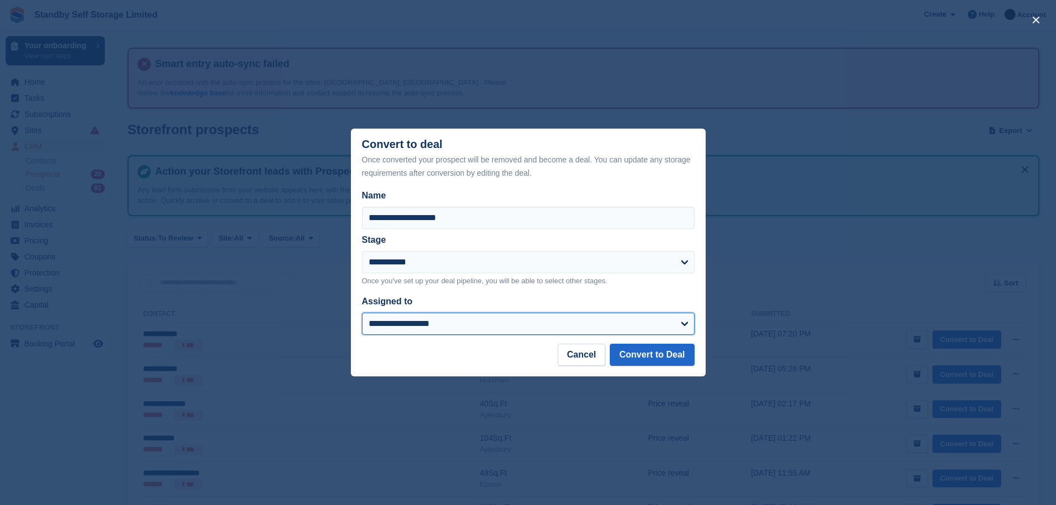
click at [680, 325] on select "**********" at bounding box center [528, 324] width 333 height 22
select select "****"
click at [362, 314] on select "**********" at bounding box center [528, 324] width 333 height 22
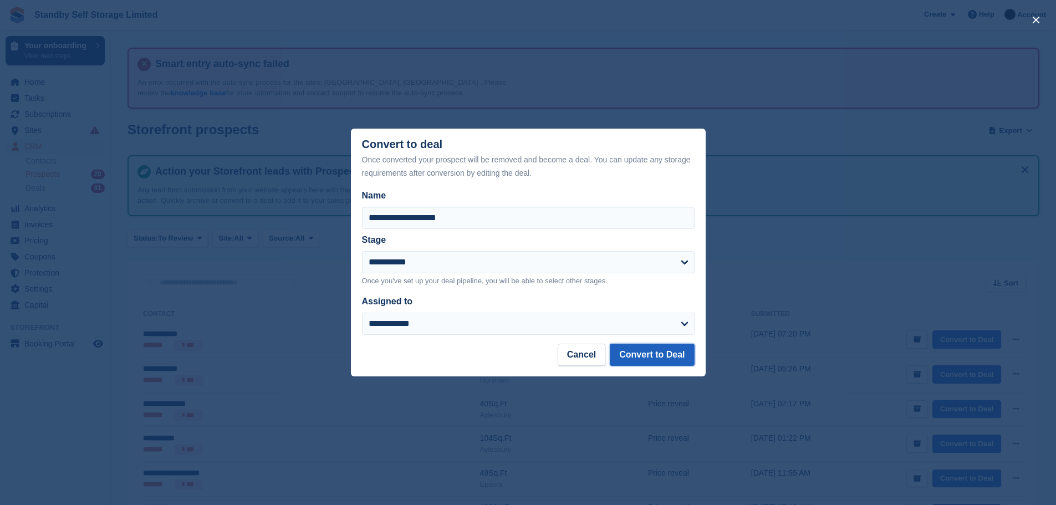
click at [654, 359] on button "Convert to Deal" at bounding box center [652, 355] width 84 height 22
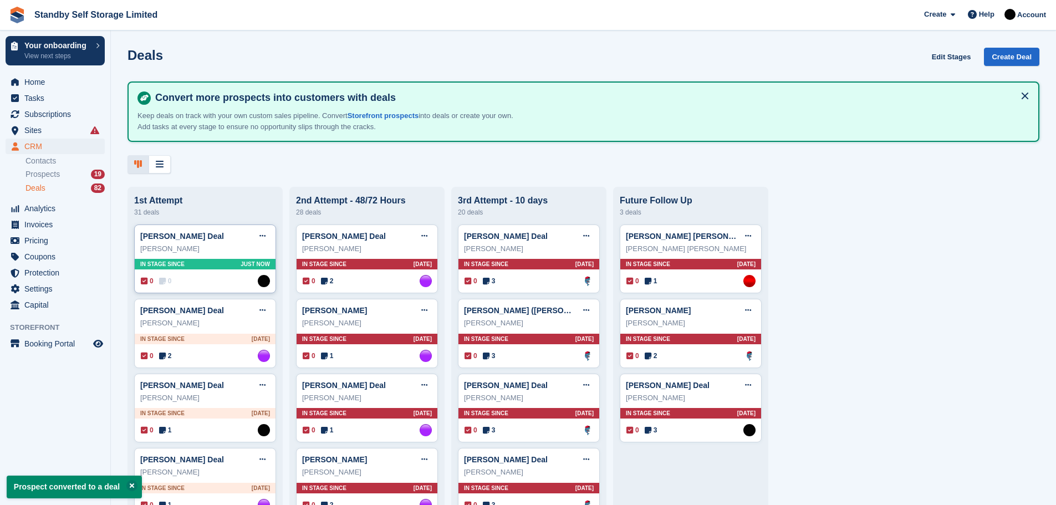
click at [213, 262] on div "In stage since Just now" at bounding box center [205, 264] width 141 height 11
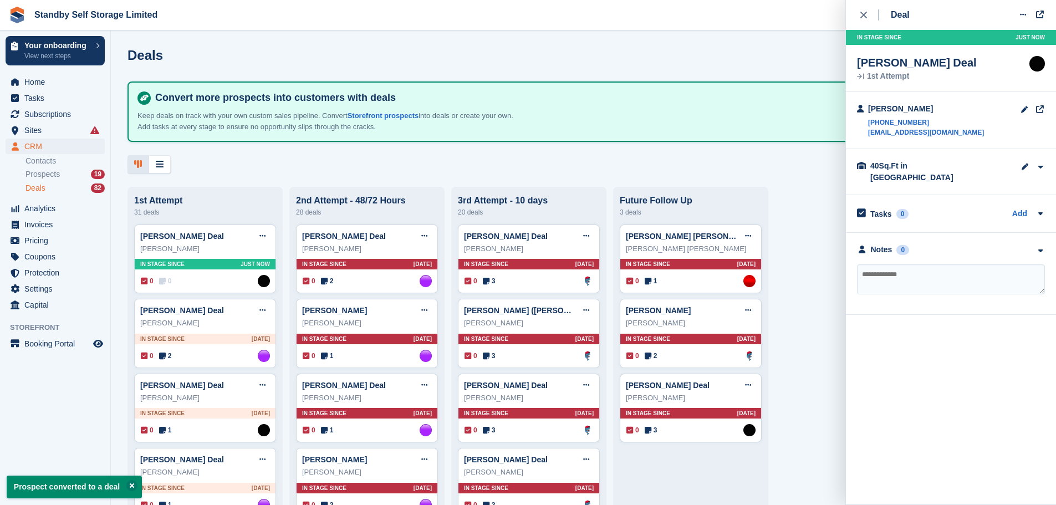
click at [898, 269] on textarea at bounding box center [951, 280] width 188 height 30
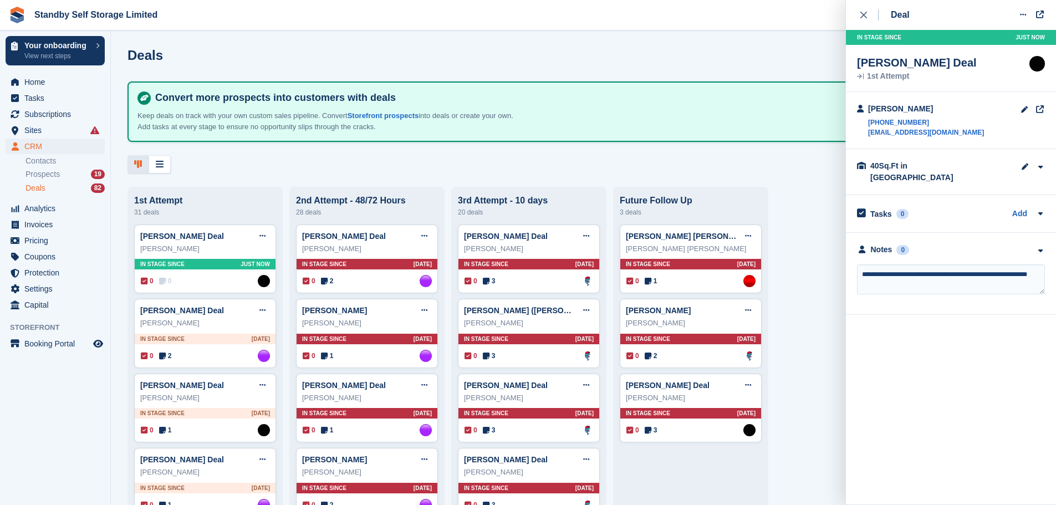
type textarea "**********"
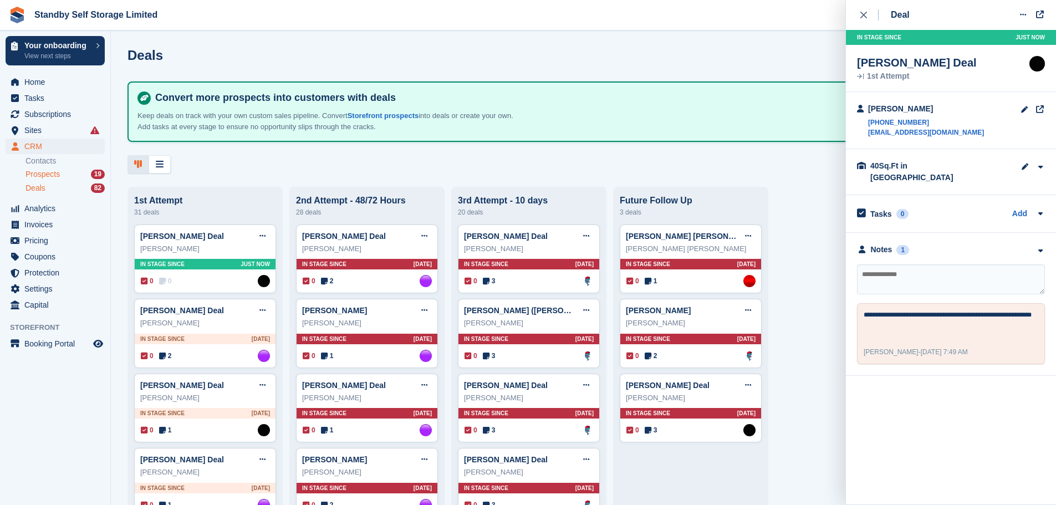
click at [47, 174] on span "Prospects" at bounding box center [43, 174] width 34 height 11
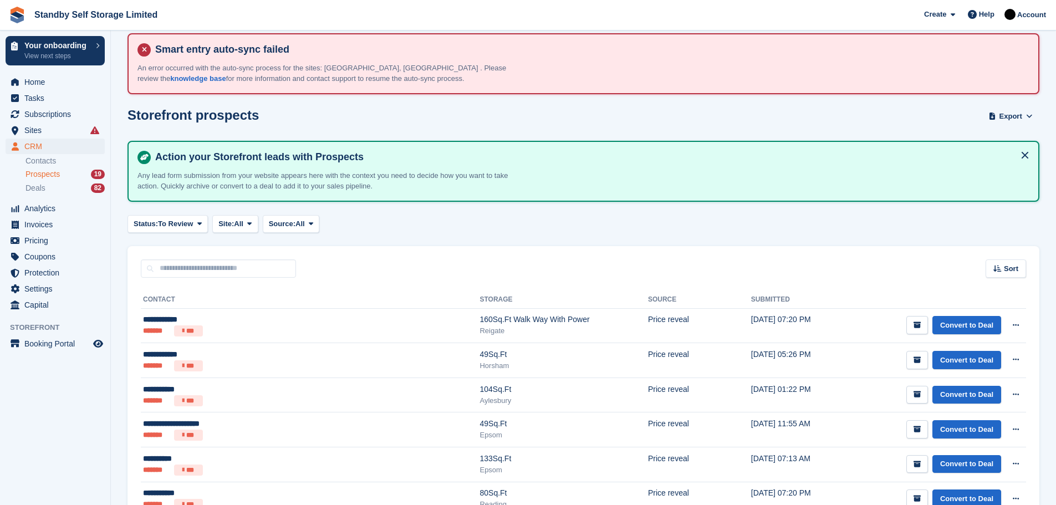
scroll to position [16, 0]
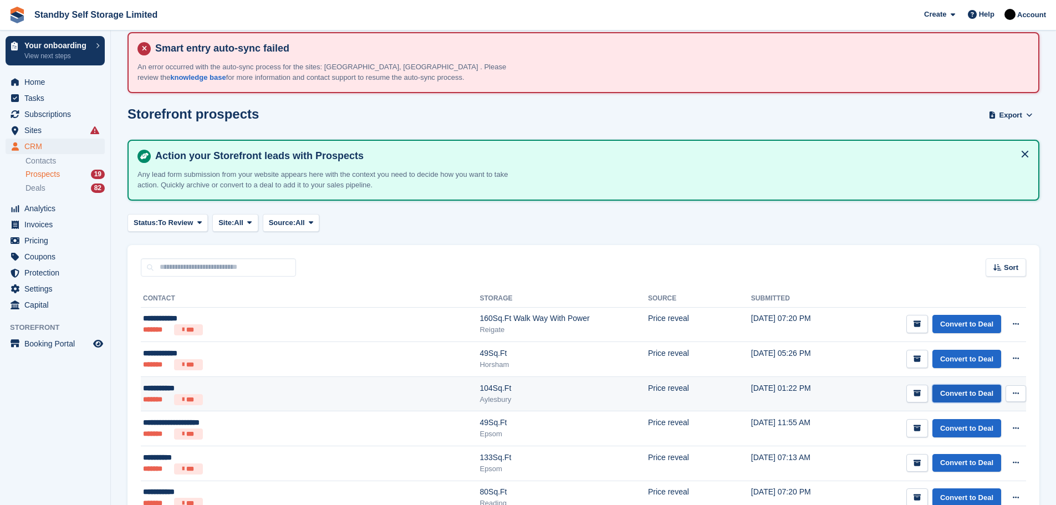
click at [970, 393] on link "Convert to Deal" at bounding box center [967, 394] width 69 height 18
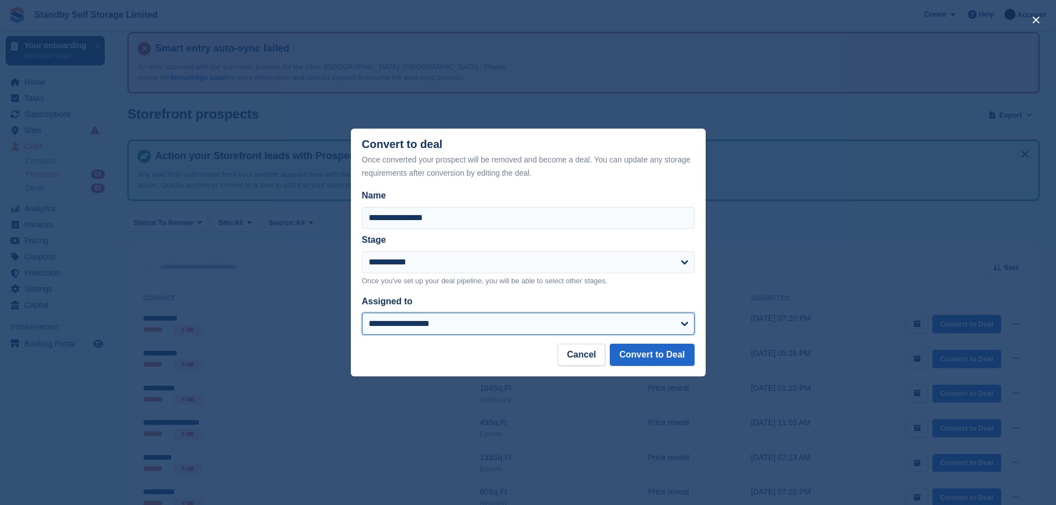
click at [684, 321] on select "**********" at bounding box center [528, 324] width 333 height 22
select select "****"
click at [362, 314] on select "**********" at bounding box center [528, 324] width 333 height 22
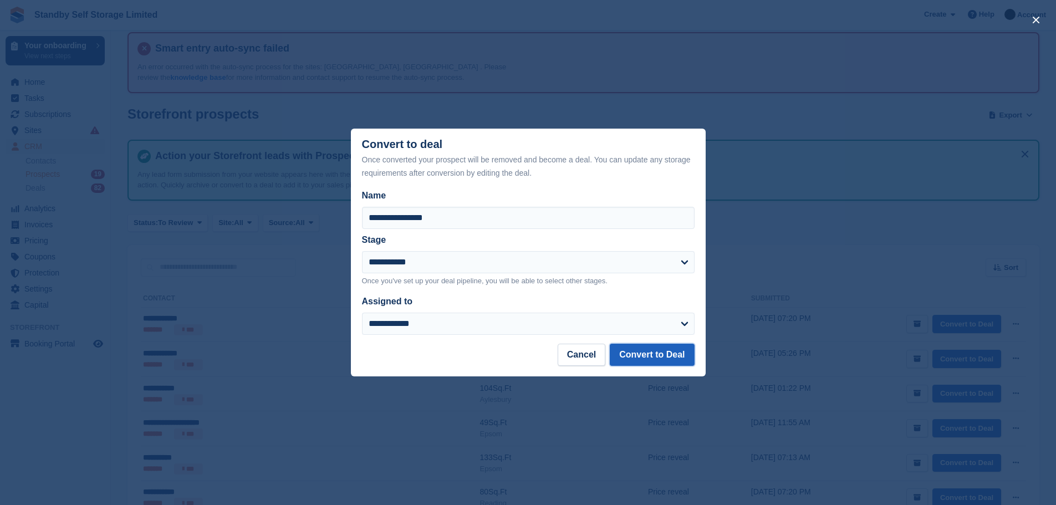
click at [633, 356] on button "Convert to Deal" at bounding box center [652, 355] width 84 height 22
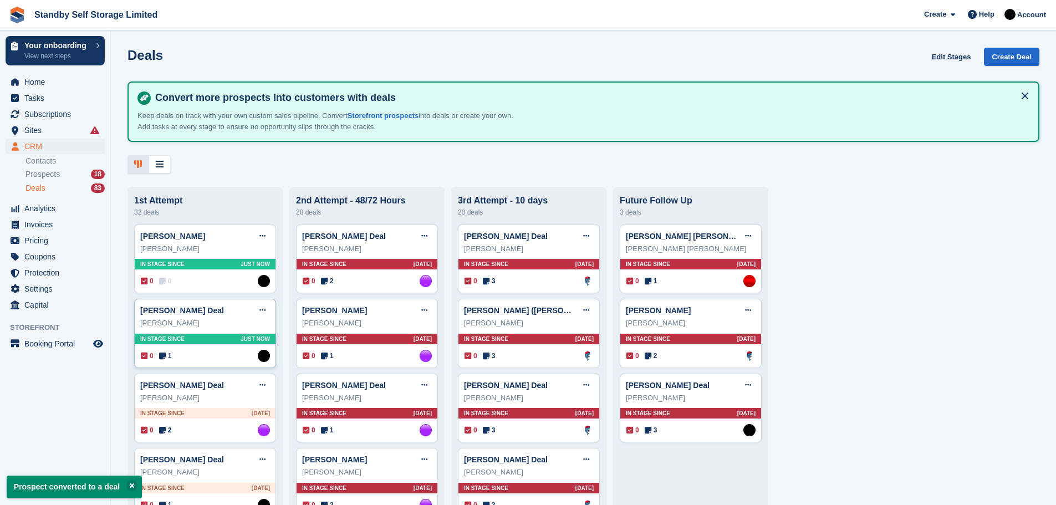
click at [193, 342] on div "In stage since Just now" at bounding box center [205, 339] width 141 height 11
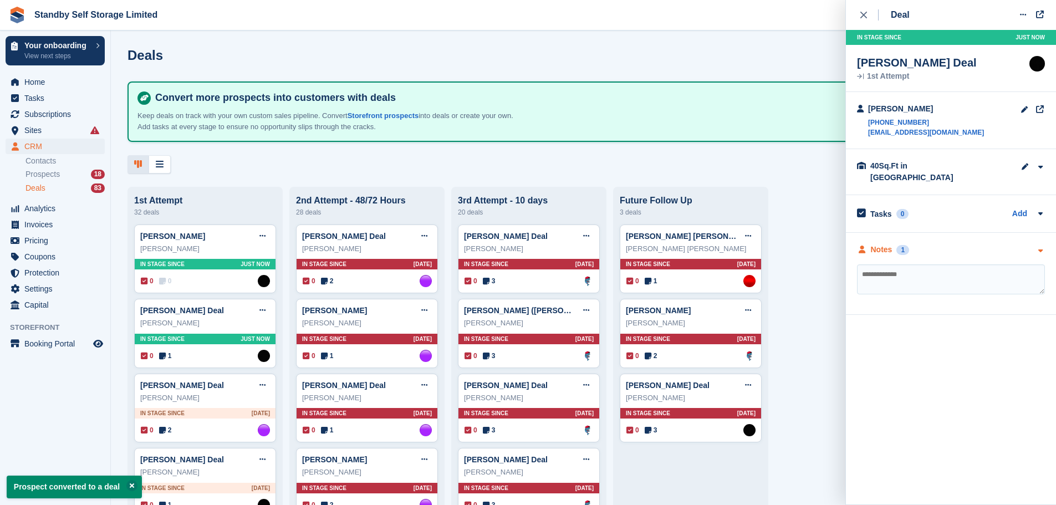
click at [898, 245] on div "1" at bounding box center [903, 250] width 13 height 10
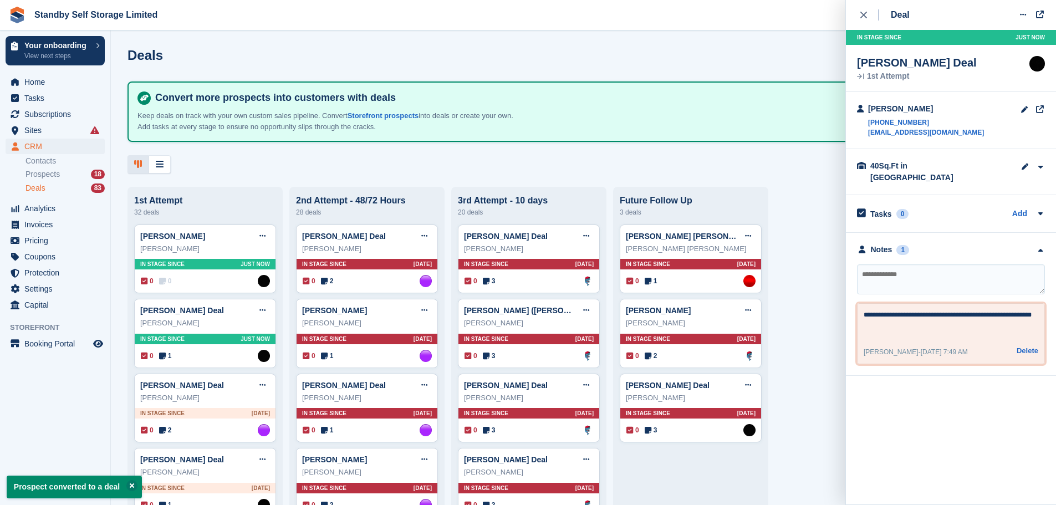
drag, startPoint x: 865, startPoint y: 304, endPoint x: 888, endPoint y: 316, distance: 25.3
click at [888, 316] on textarea "**********" at bounding box center [951, 323] width 175 height 27
click at [202, 264] on div "In stage since Just now" at bounding box center [205, 264] width 141 height 11
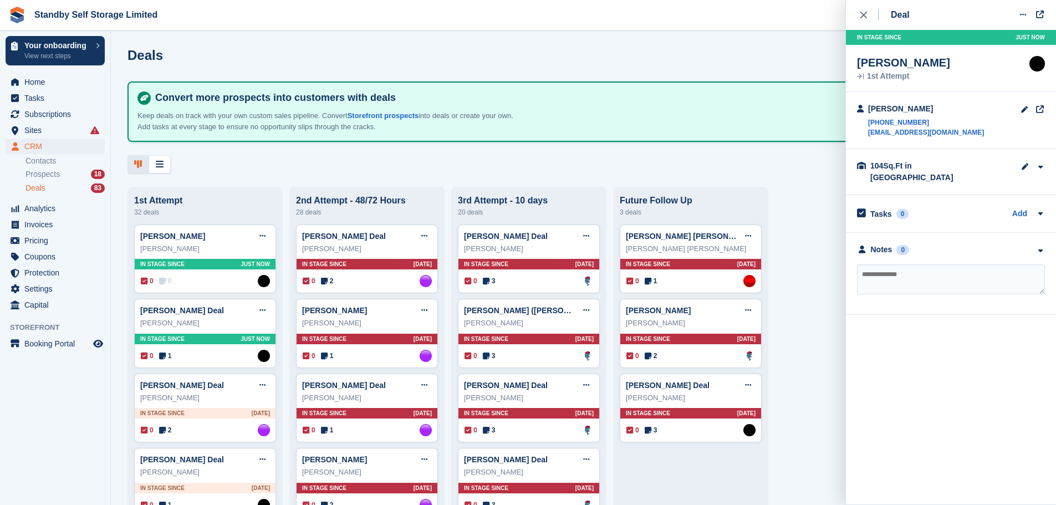
click at [887, 265] on textarea at bounding box center [951, 280] width 188 height 30
paste textarea "**********"
click at [877, 272] on textarea "**********" at bounding box center [951, 280] width 188 height 30
click at [891, 274] on textarea "**********" at bounding box center [951, 280] width 188 height 30
type textarea "**********"
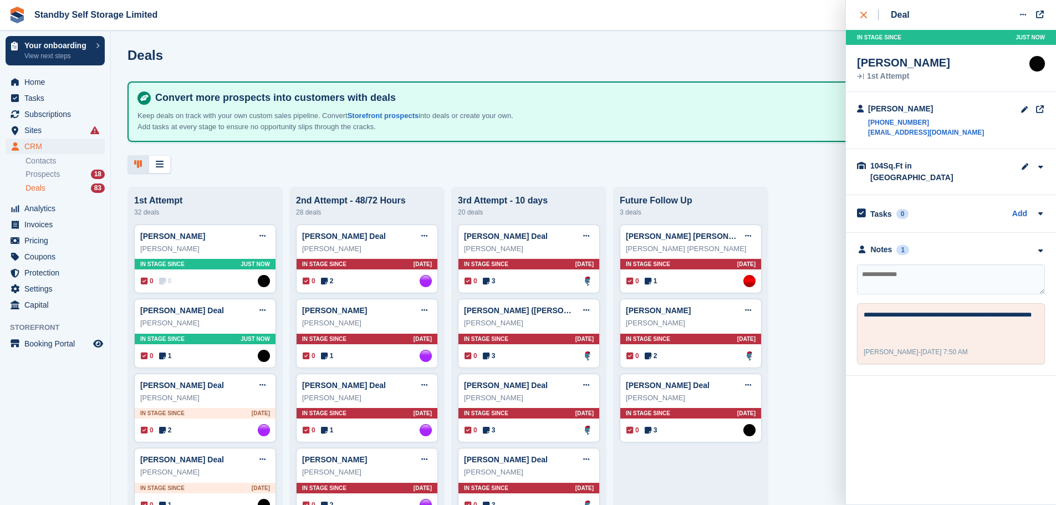
click at [866, 21] on button "close" at bounding box center [869, 15] width 25 height 30
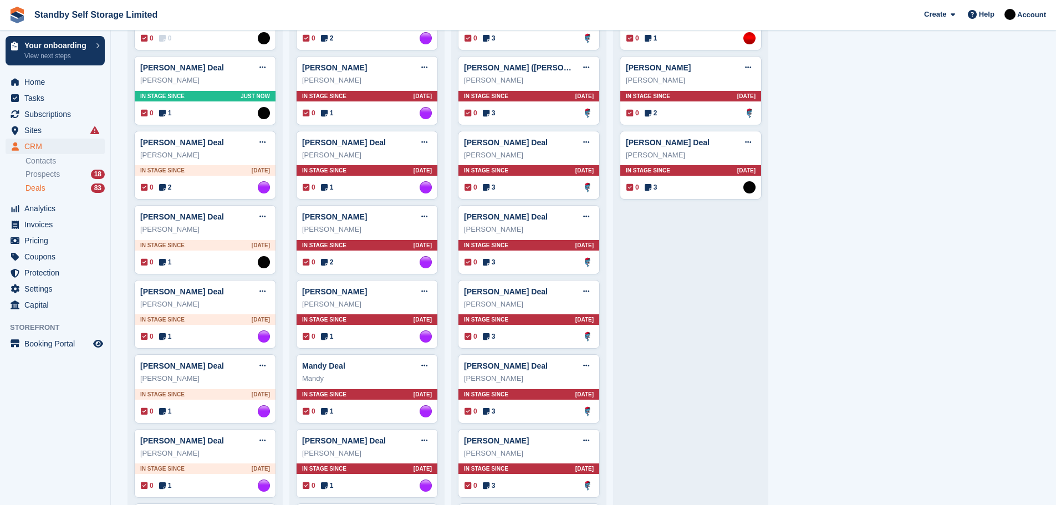
scroll to position [246, 0]
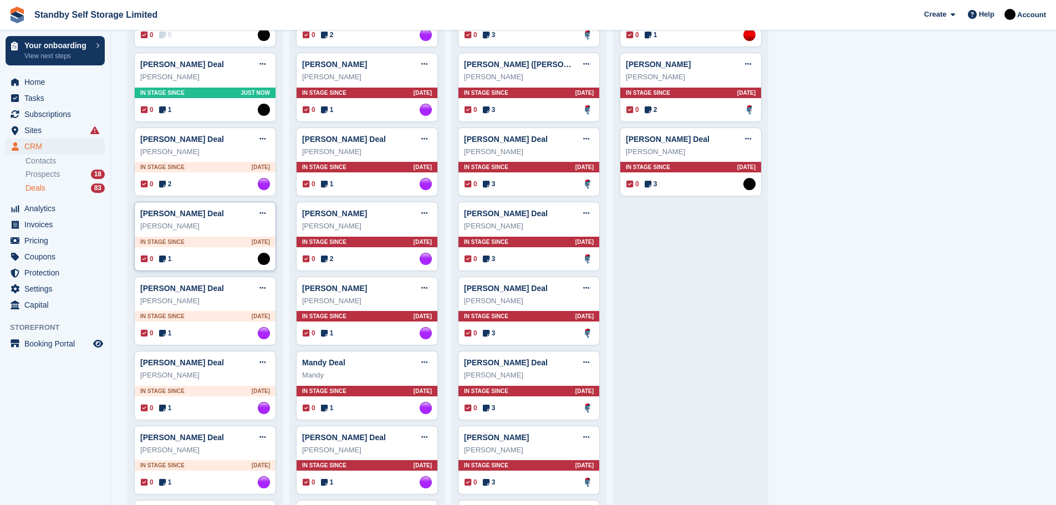
click at [204, 241] on div "In stage since 2D AGO" at bounding box center [205, 242] width 141 height 11
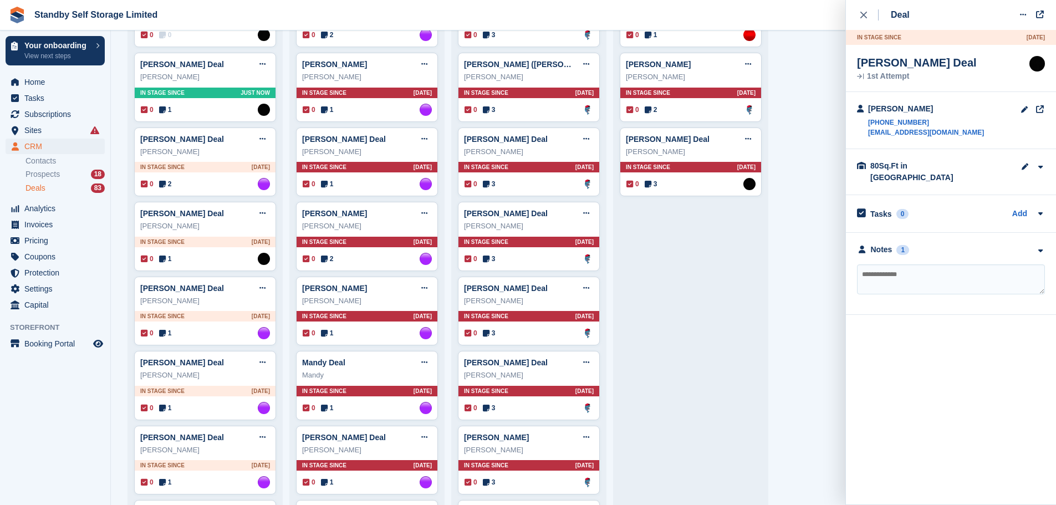
click at [866, 15] on icon "close" at bounding box center [864, 15] width 7 height 7
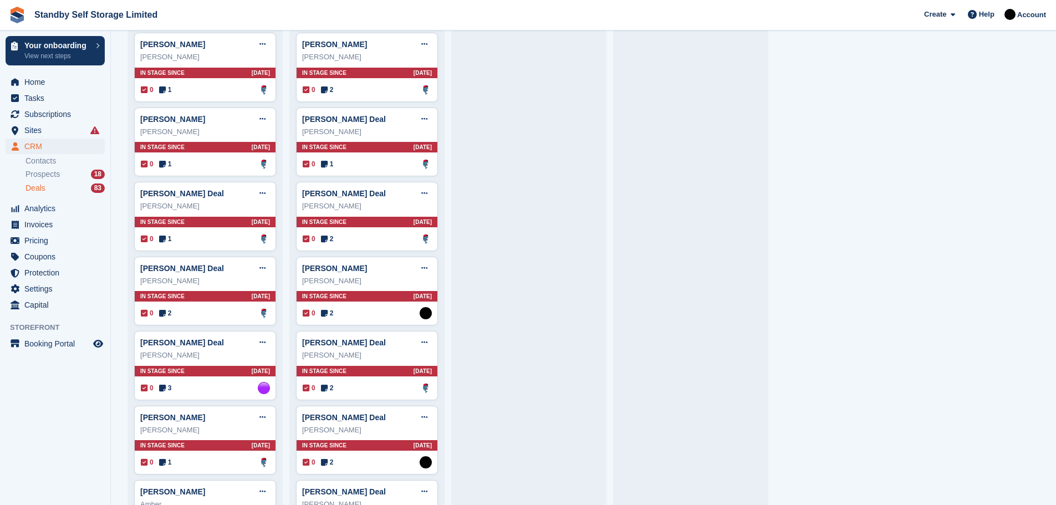
scroll to position [1761, 0]
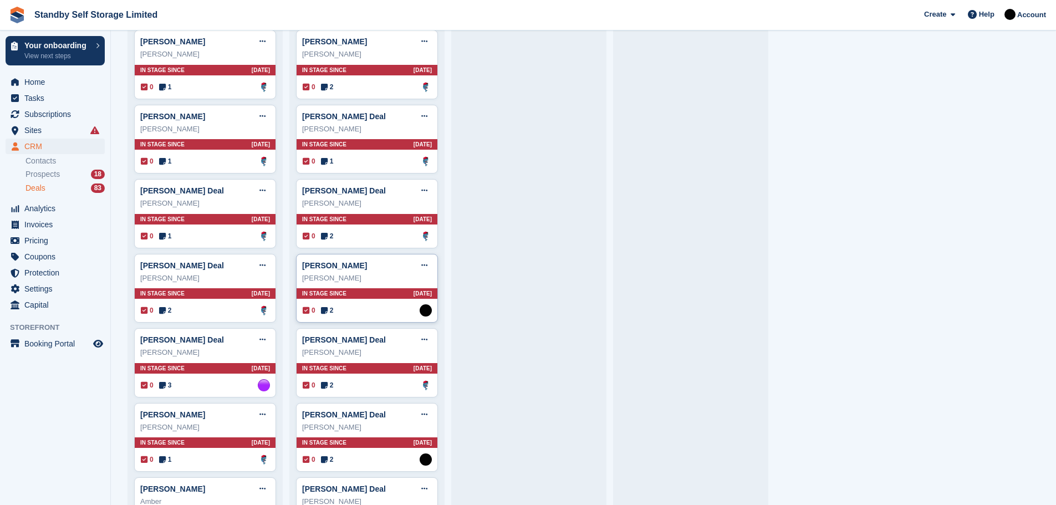
click at [362, 293] on div "In stage since 10D AGO" at bounding box center [367, 293] width 141 height 11
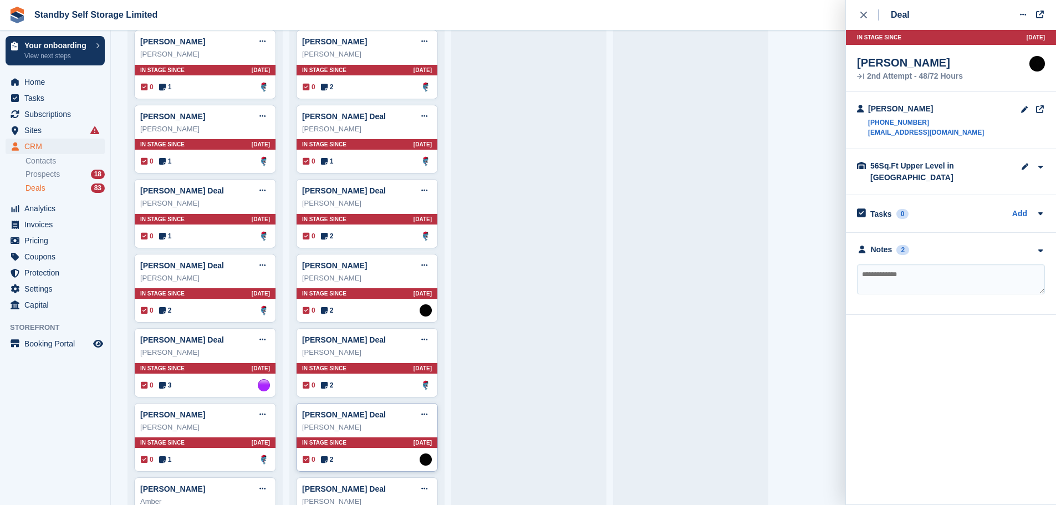
click at [363, 444] on div "In stage since 9D AGO" at bounding box center [367, 443] width 141 height 11
click at [371, 296] on div "In stage since 10D AGO" at bounding box center [367, 293] width 141 height 11
click at [902, 248] on div "2" at bounding box center [903, 250] width 13 height 10
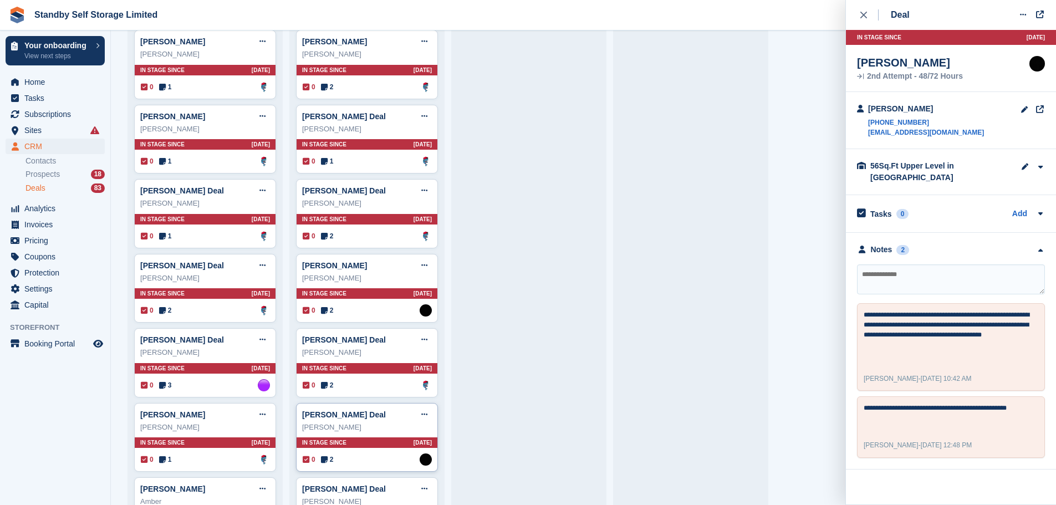
click at [360, 446] on div "In stage since 9D AGO" at bounding box center [367, 443] width 141 height 11
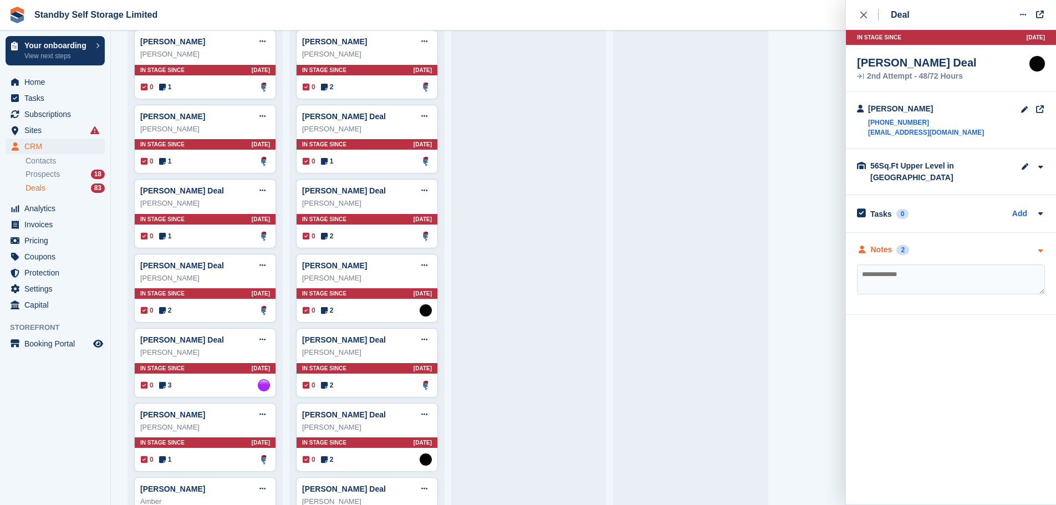
click at [901, 252] on div "2" at bounding box center [903, 250] width 13 height 10
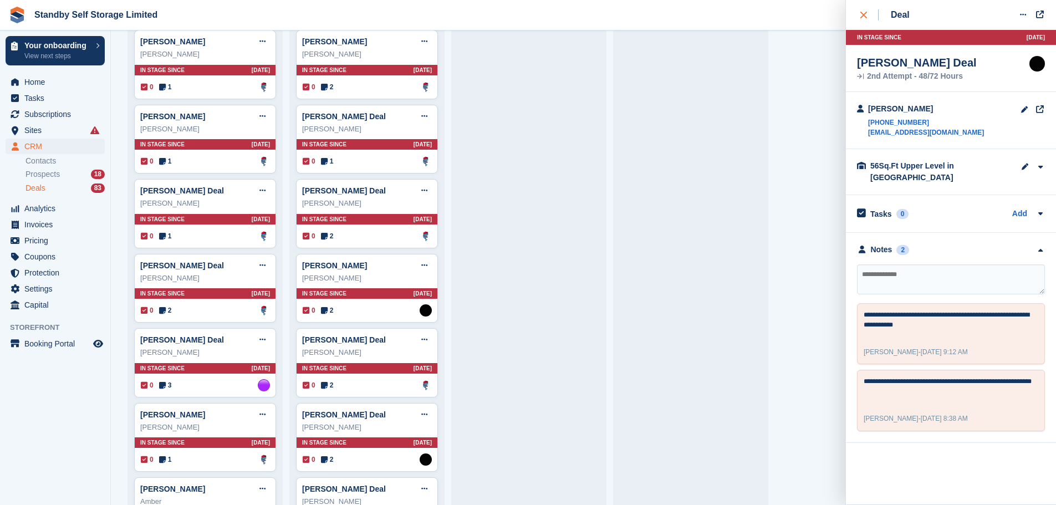
click at [859, 13] on button "close" at bounding box center [869, 15] width 25 height 30
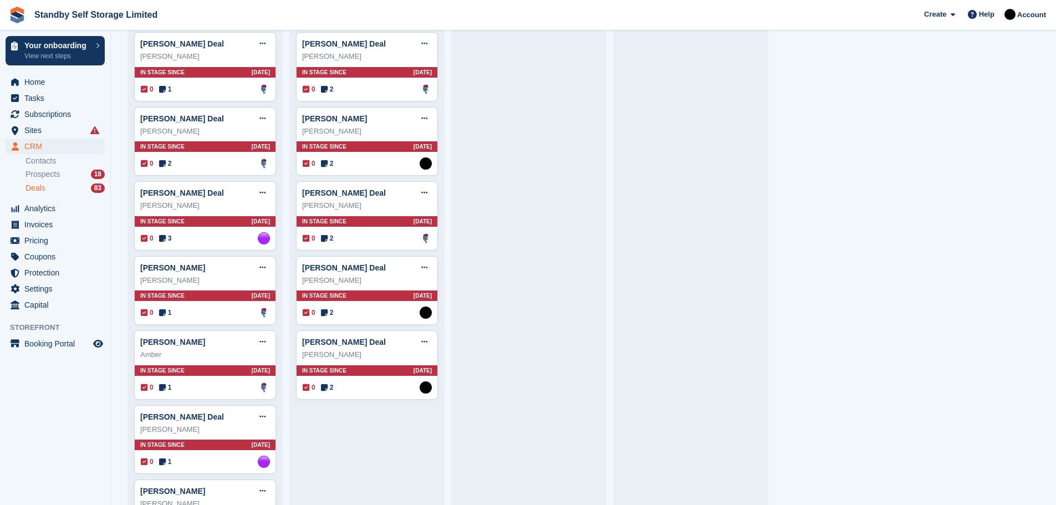
scroll to position [1937, 0]
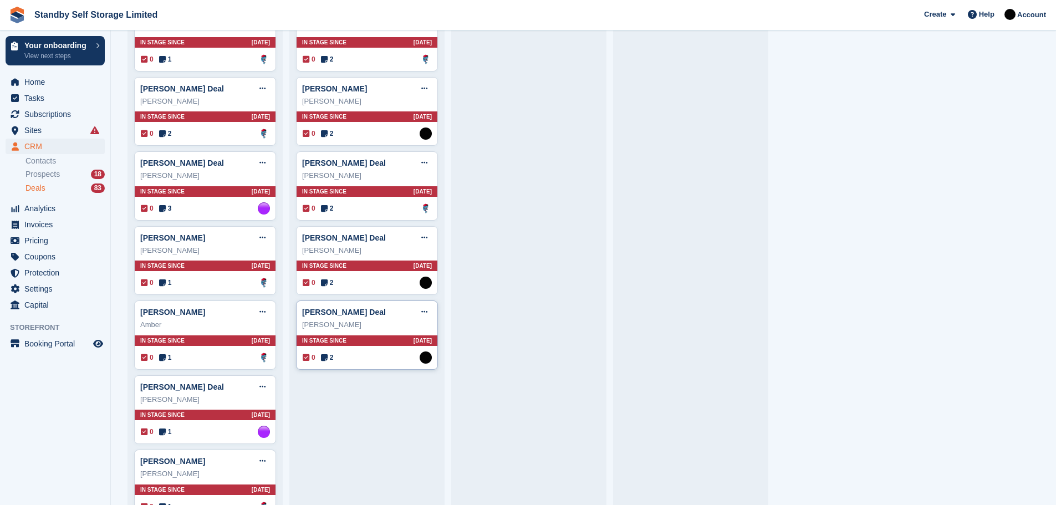
click at [363, 342] on div "In stage since 9D AGO" at bounding box center [367, 340] width 141 height 11
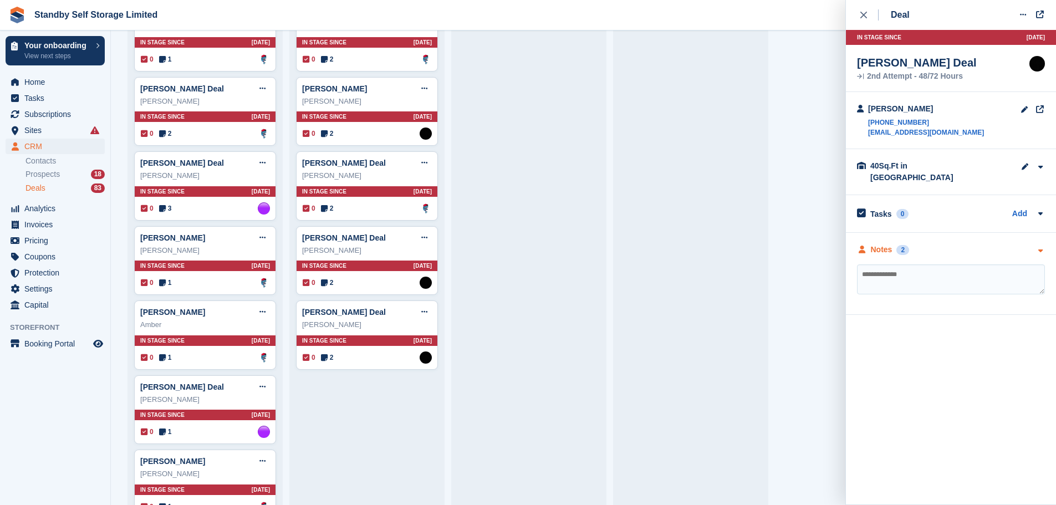
click at [905, 245] on div "2" at bounding box center [903, 250] width 13 height 10
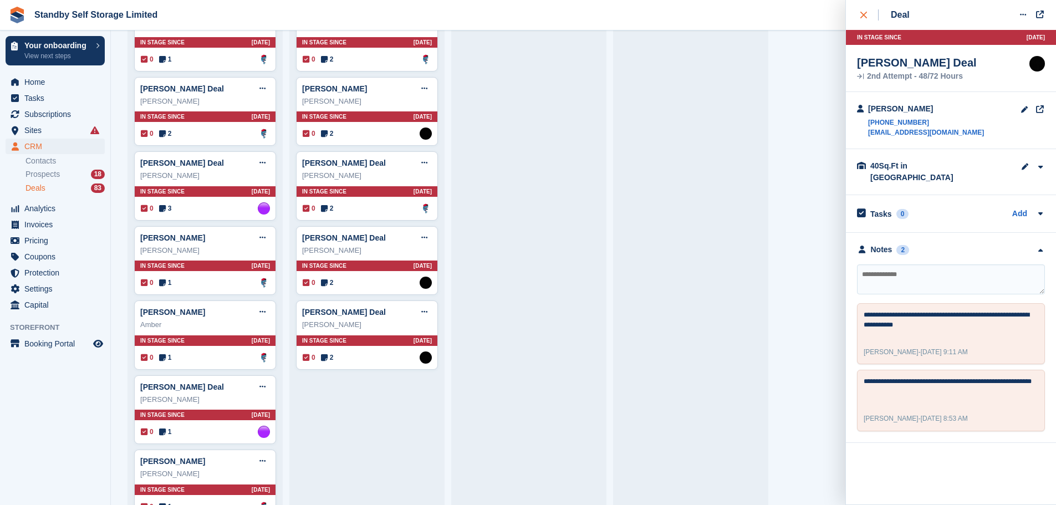
click at [867, 14] on div "close" at bounding box center [870, 14] width 18 height 11
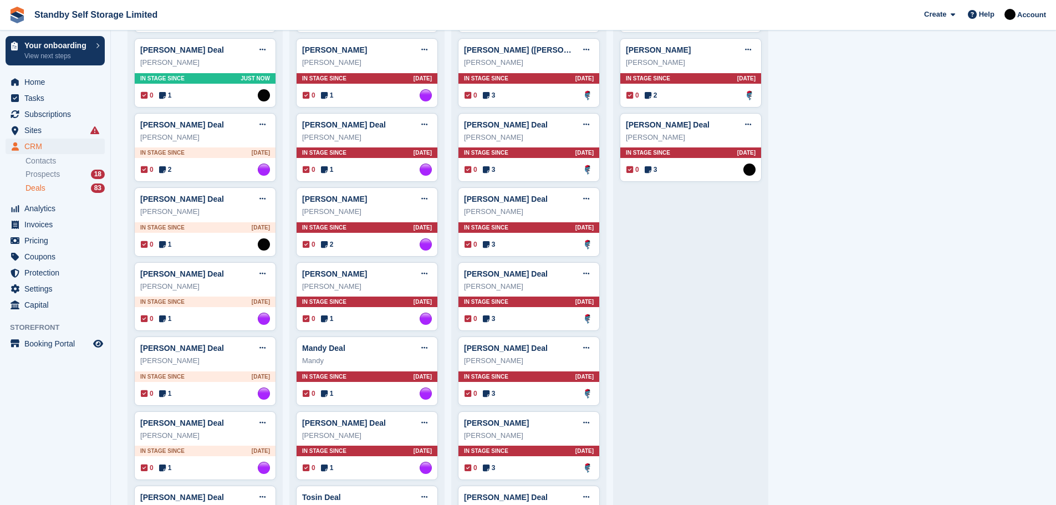
scroll to position [267, 0]
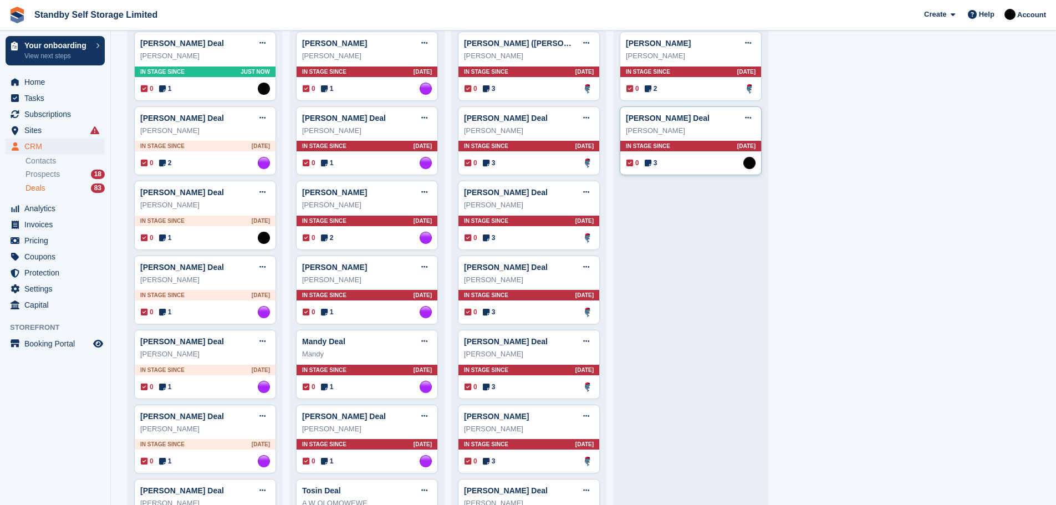
click at [693, 146] on div "In stage since 9D AGO" at bounding box center [690, 146] width 141 height 11
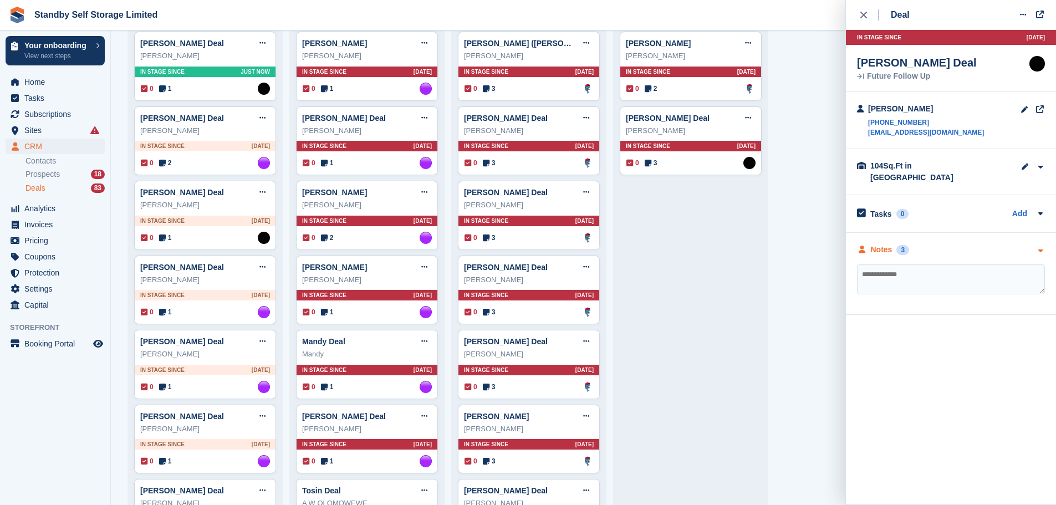
click at [898, 245] on div "3" at bounding box center [903, 250] width 13 height 10
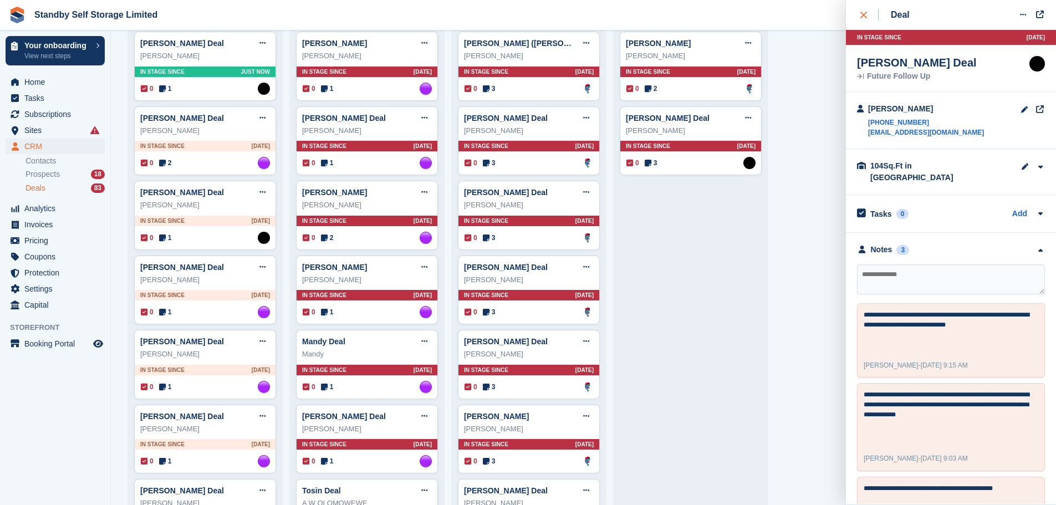
click at [865, 14] on icon "close" at bounding box center [864, 15] width 7 height 7
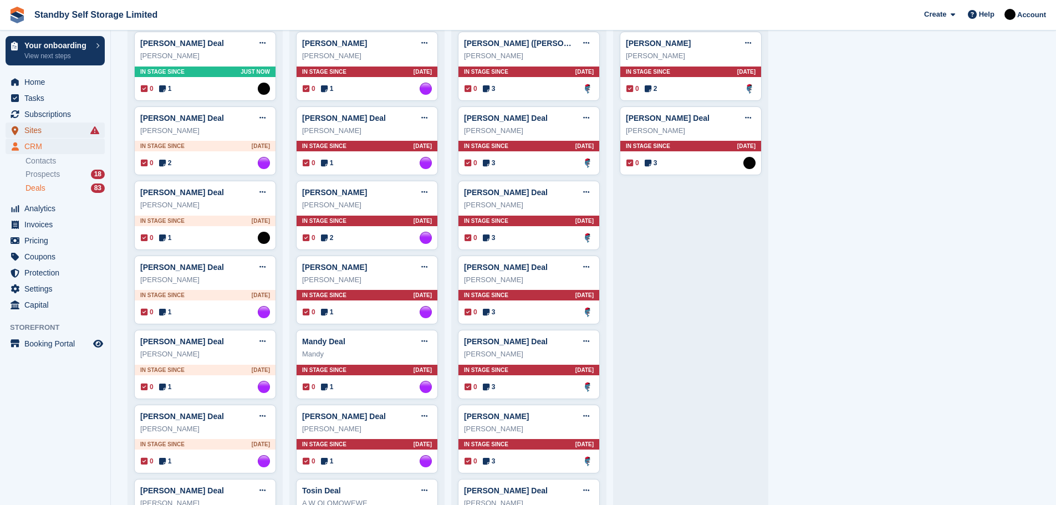
click at [34, 126] on span "Sites" at bounding box center [57, 131] width 67 height 16
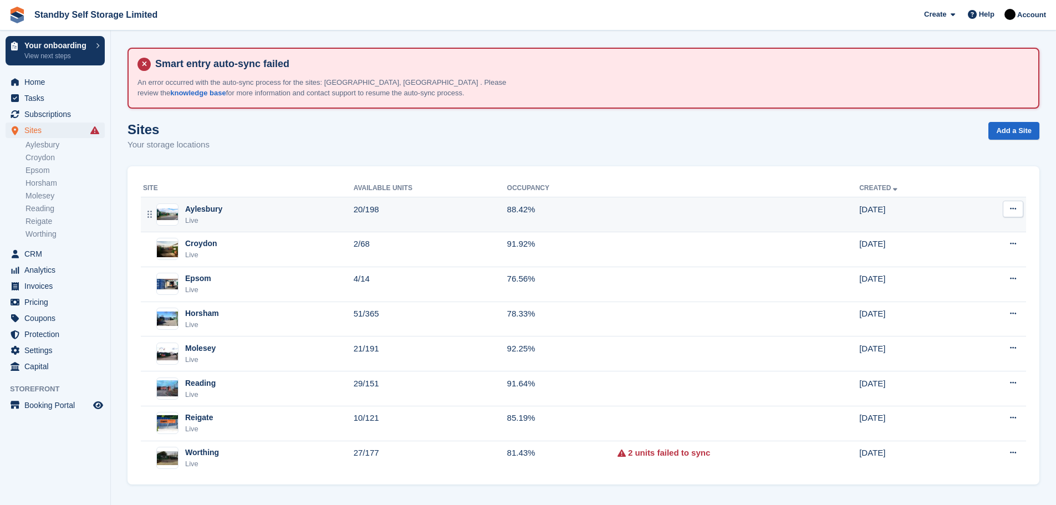
click at [540, 217] on td "88.42%" at bounding box center [562, 214] width 110 height 35
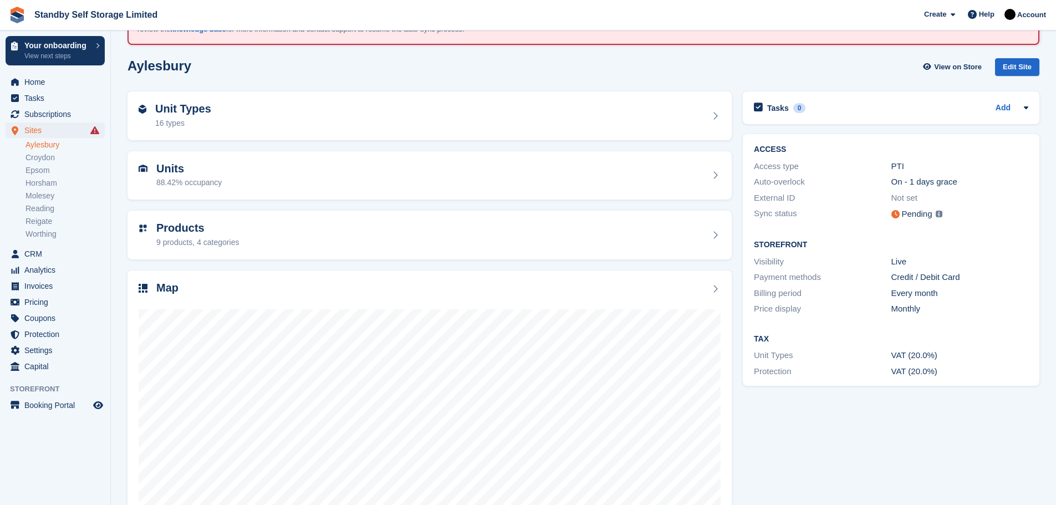
scroll to position [101, 0]
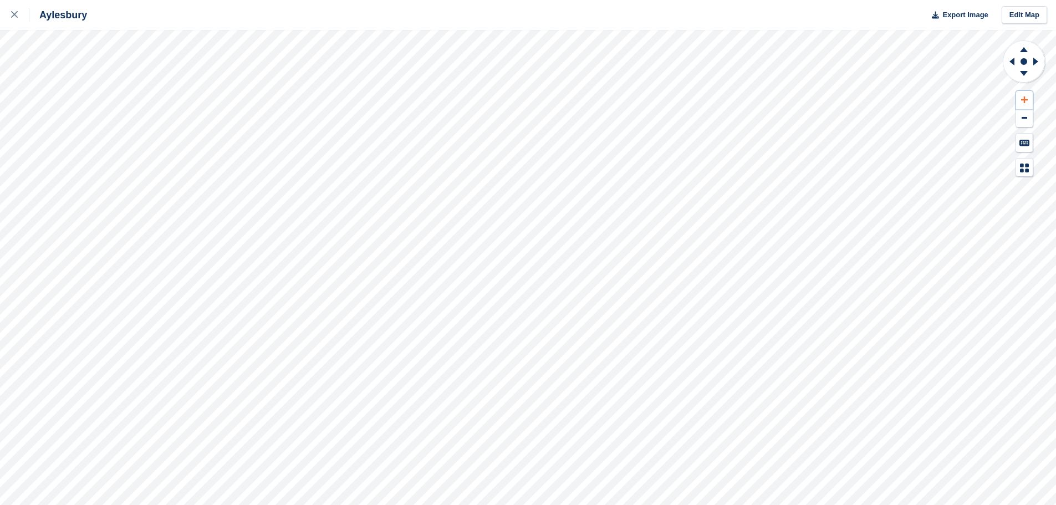
click at [1026, 98] on icon at bounding box center [1024, 100] width 7 height 8
click at [1025, 49] on icon at bounding box center [1024, 49] width 8 height 5
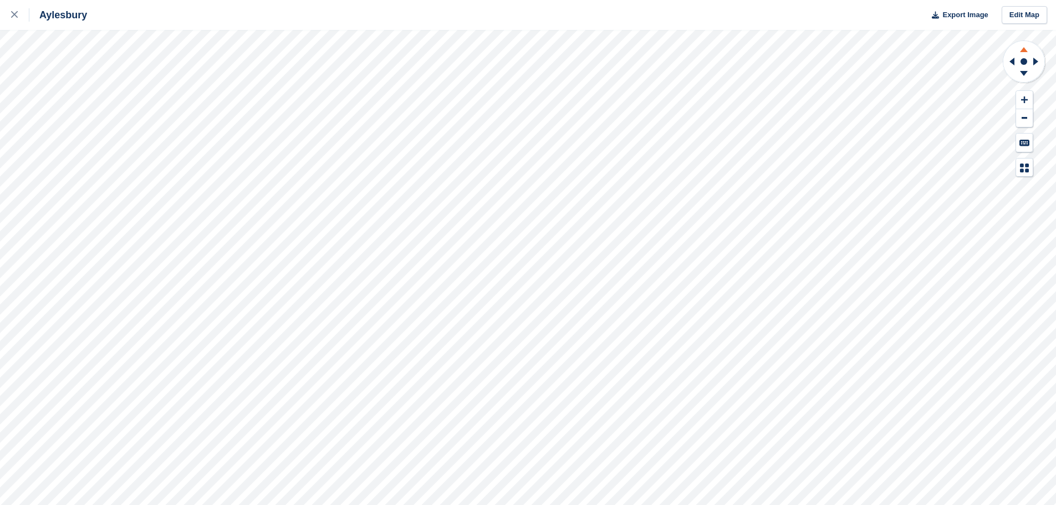
click at [1025, 49] on icon at bounding box center [1024, 49] width 8 height 5
click at [1023, 97] on icon at bounding box center [1024, 100] width 7 height 8
click at [1024, 51] on icon at bounding box center [1024, 49] width 8 height 5
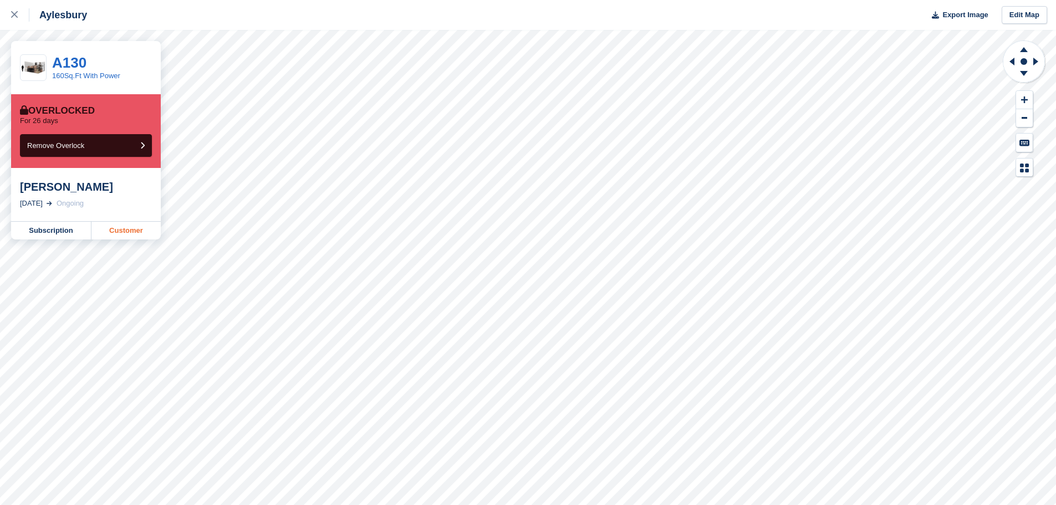
click at [112, 228] on link "Customer" at bounding box center [125, 231] width 69 height 18
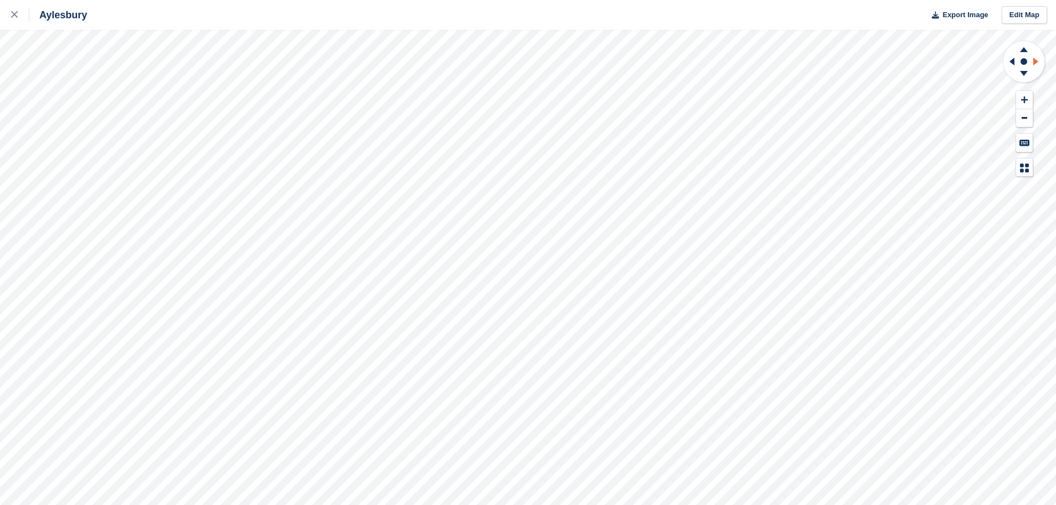
click at [1038, 59] on icon at bounding box center [1038, 61] width 14 height 29
click at [1037, 63] on icon at bounding box center [1038, 61] width 14 height 29
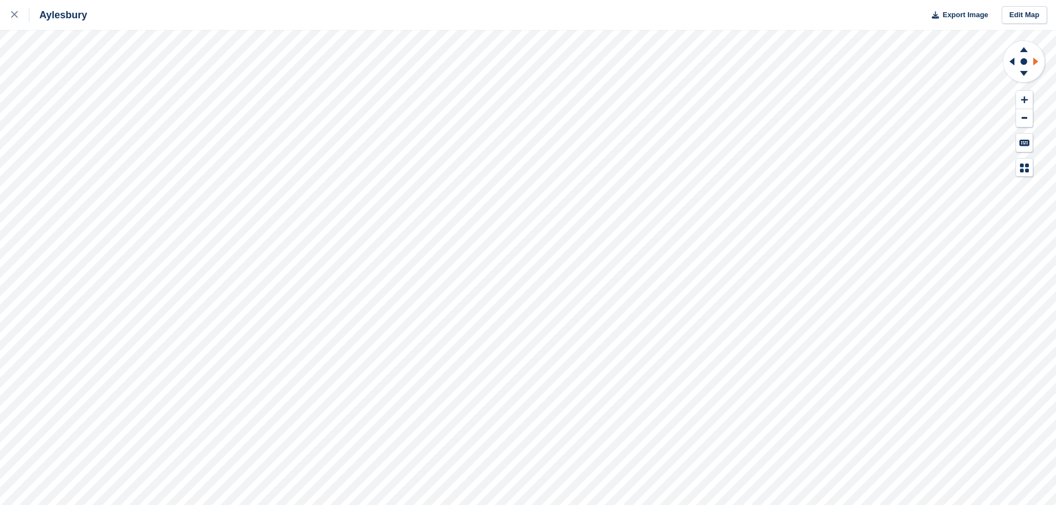
click at [1037, 63] on icon at bounding box center [1038, 61] width 14 height 29
click at [1034, 58] on icon at bounding box center [1038, 61] width 14 height 29
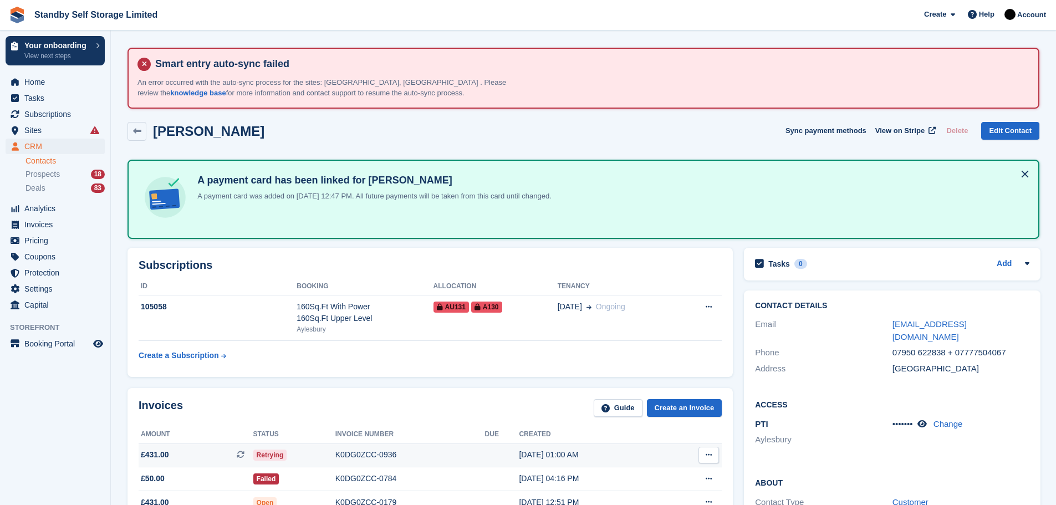
click at [367, 452] on div "K0DG0ZCC-0936" at bounding box center [410, 455] width 150 height 12
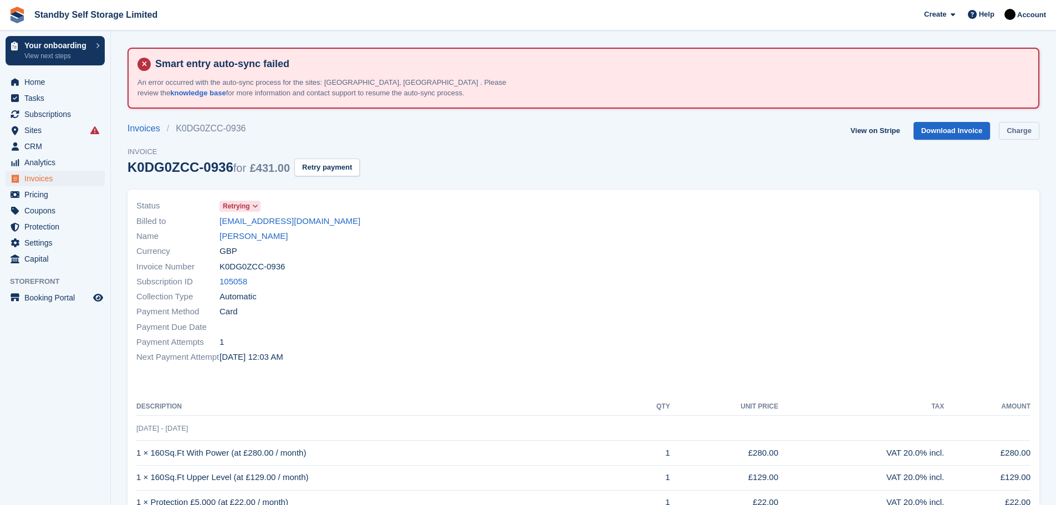
click at [1032, 134] on link "Charge" at bounding box center [1019, 131] width 40 height 18
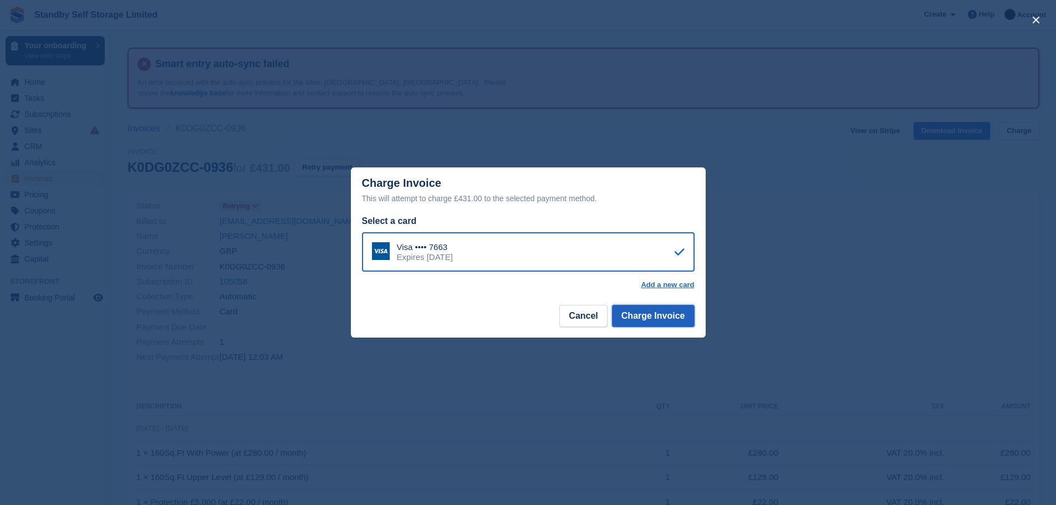
click at [632, 310] on button "Charge Invoice" at bounding box center [653, 316] width 83 height 22
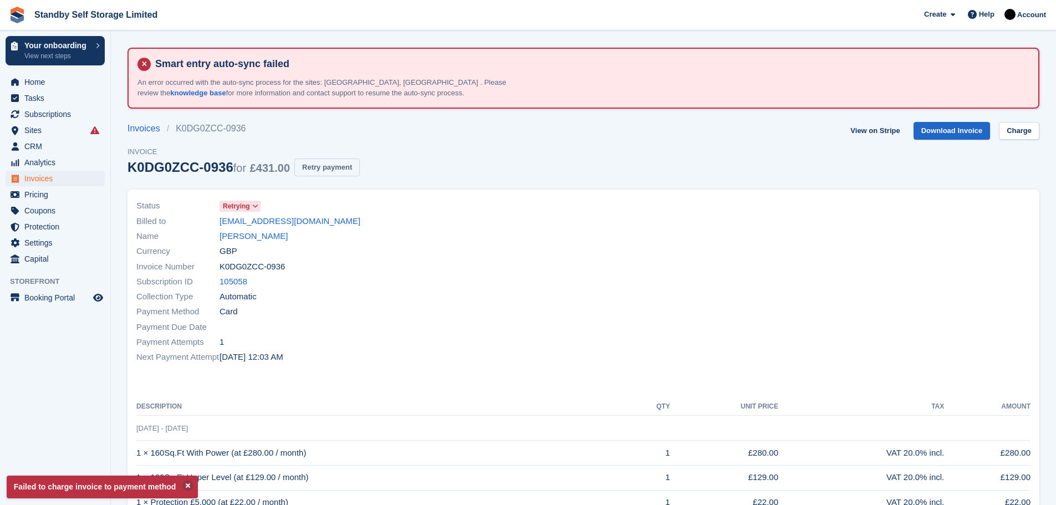
click at [314, 166] on button "Retry payment" at bounding box center [326, 168] width 65 height 18
